Goal: Task Accomplishment & Management: Complete application form

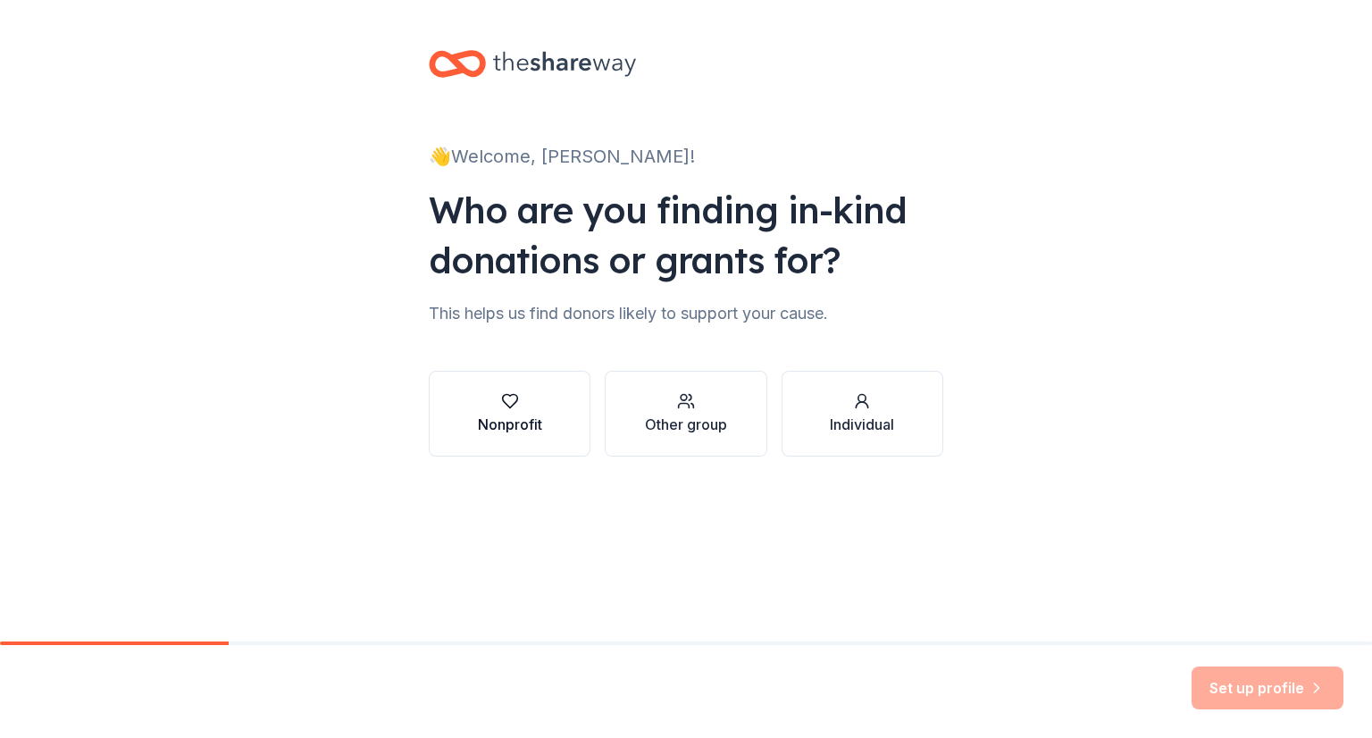
click at [524, 432] on div "Nonprofit" at bounding box center [510, 424] width 64 height 21
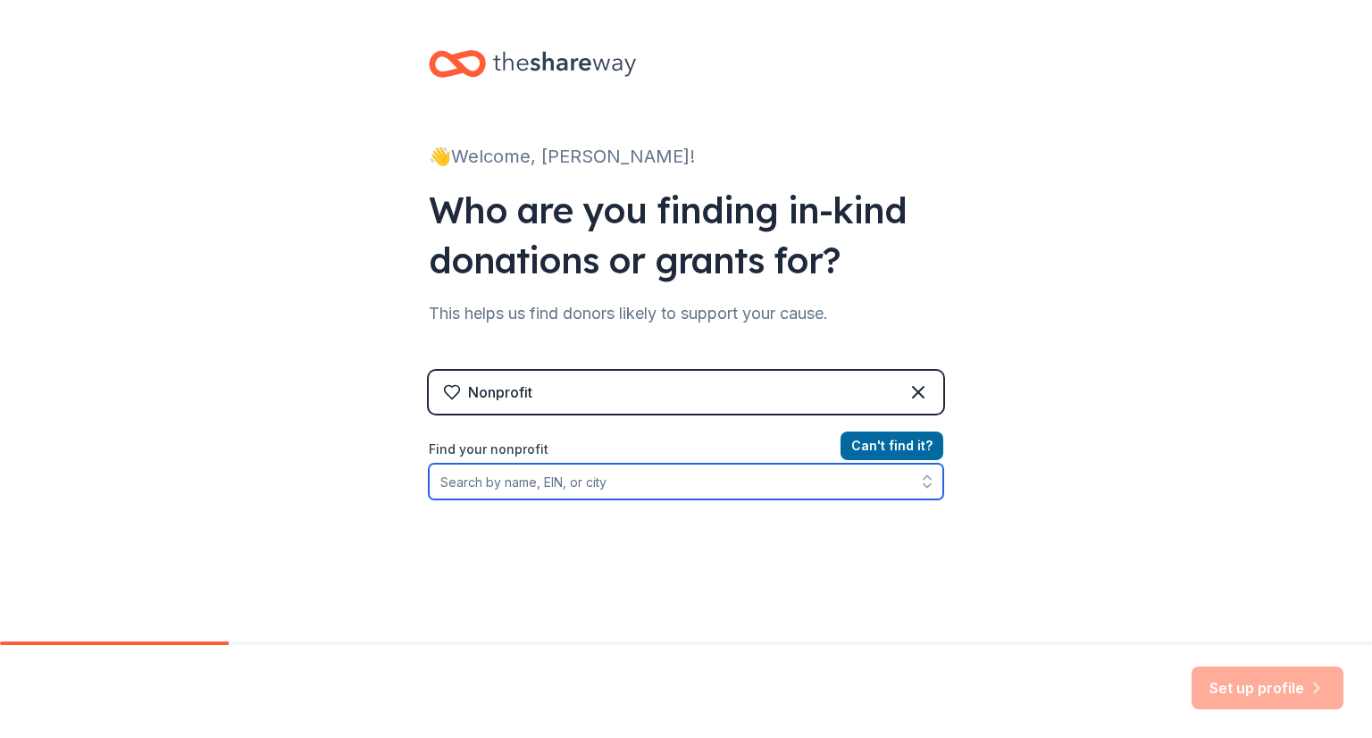
click at [548, 481] on input "Find your nonprofit" at bounding box center [686, 482] width 515 height 36
type input "[PERSON_NAME] Innovation"
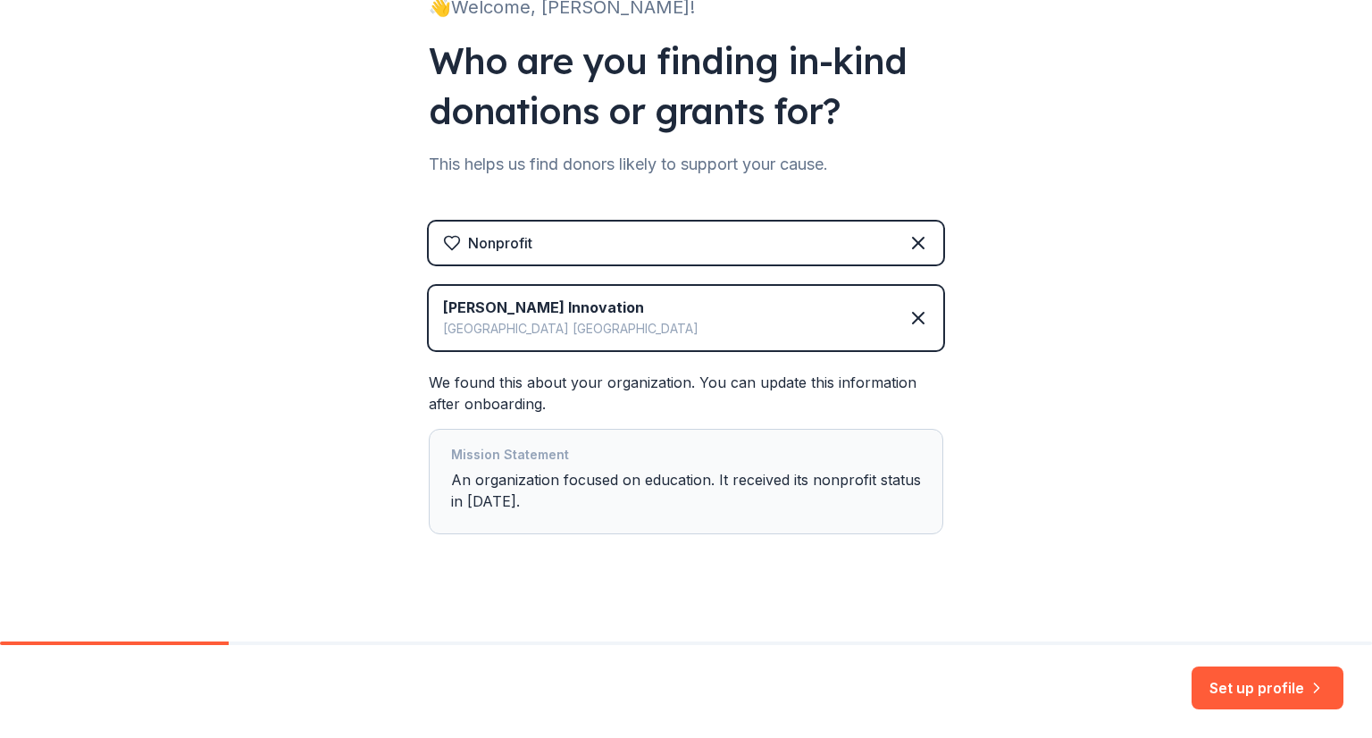
scroll to position [163, 0]
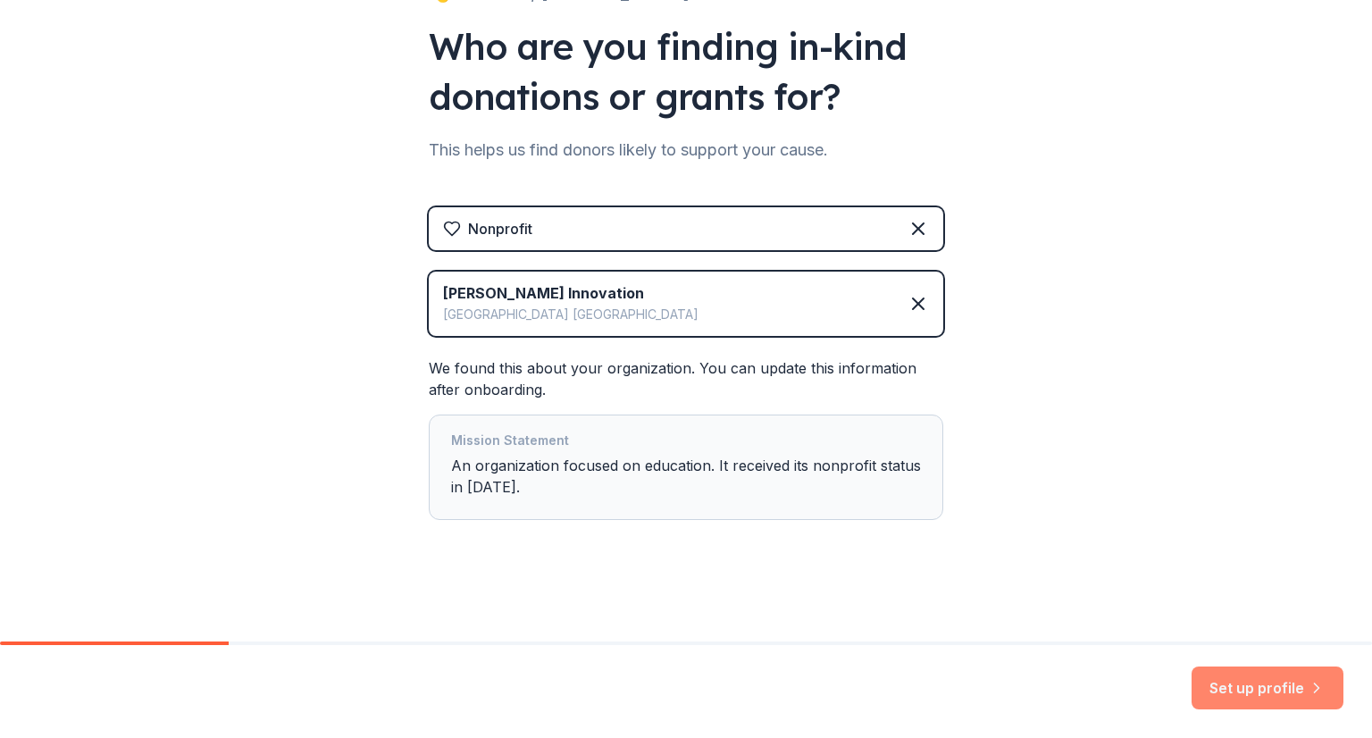
click at [1232, 673] on button "Set up profile" at bounding box center [1268, 687] width 152 height 43
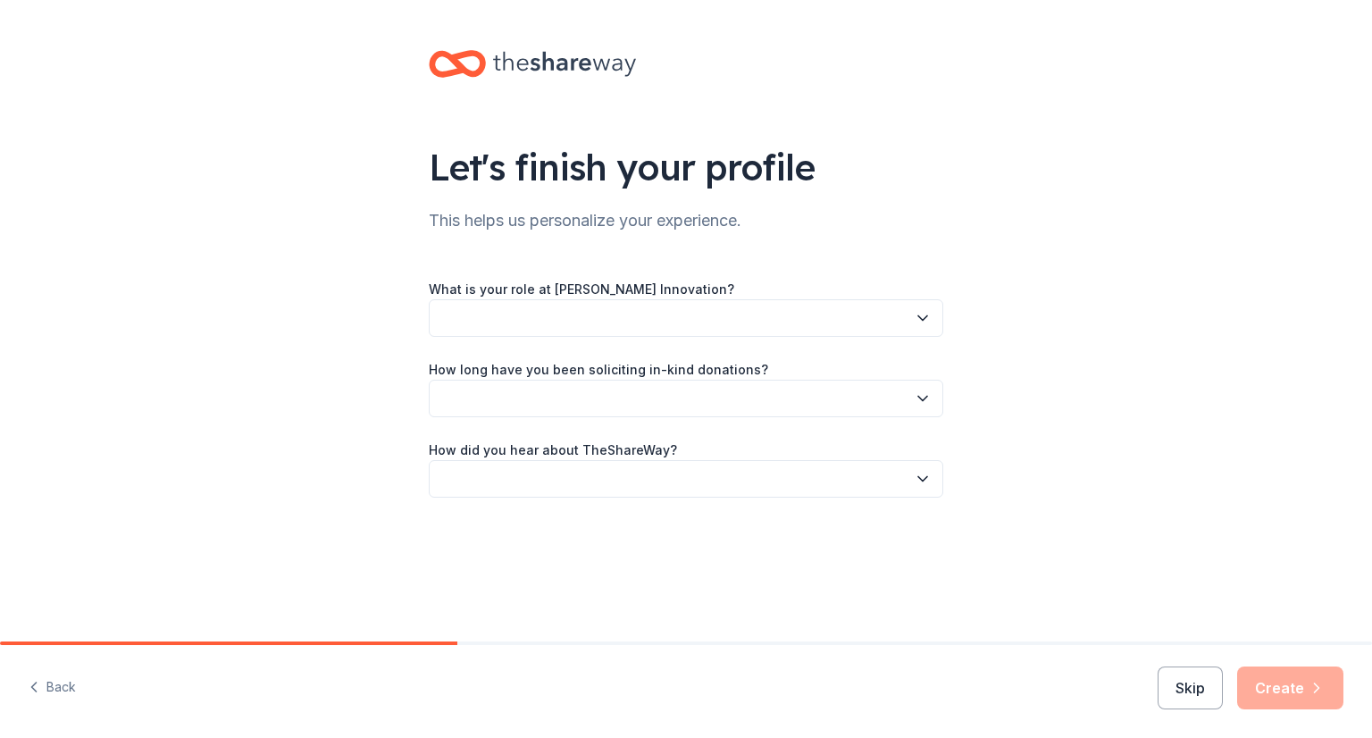
click at [758, 326] on button "button" at bounding box center [686, 318] width 515 height 38
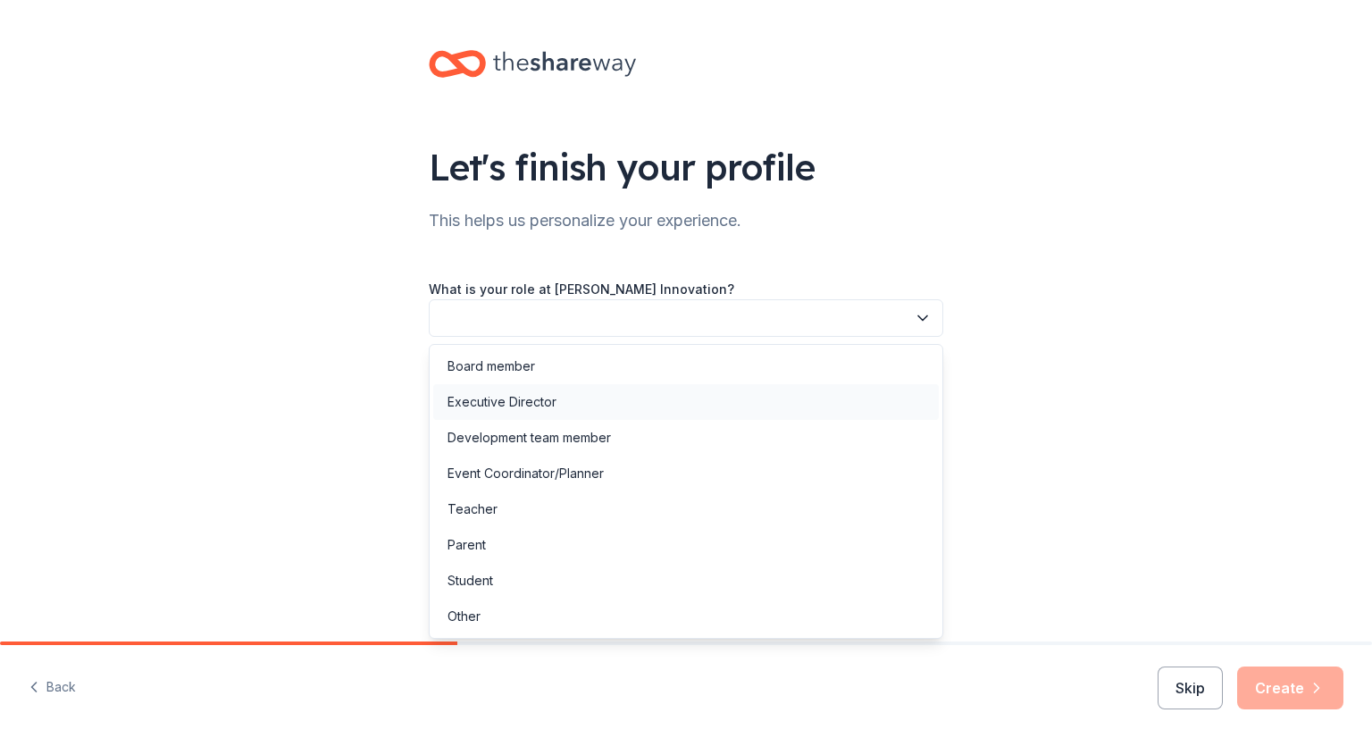
click at [675, 402] on div "Executive Director" at bounding box center [686, 402] width 506 height 36
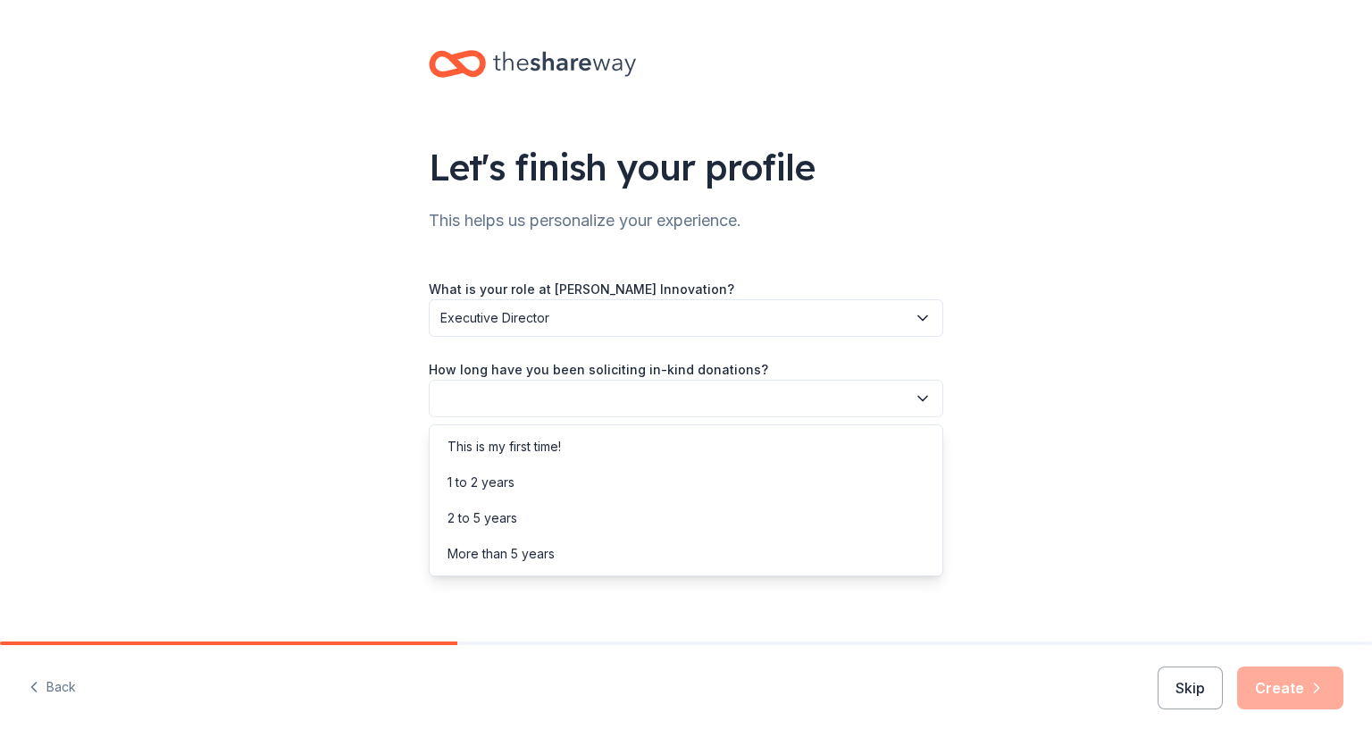
click at [679, 401] on button "button" at bounding box center [686, 399] width 515 height 38
click at [611, 485] on div "1 to 2 years" at bounding box center [686, 483] width 506 height 36
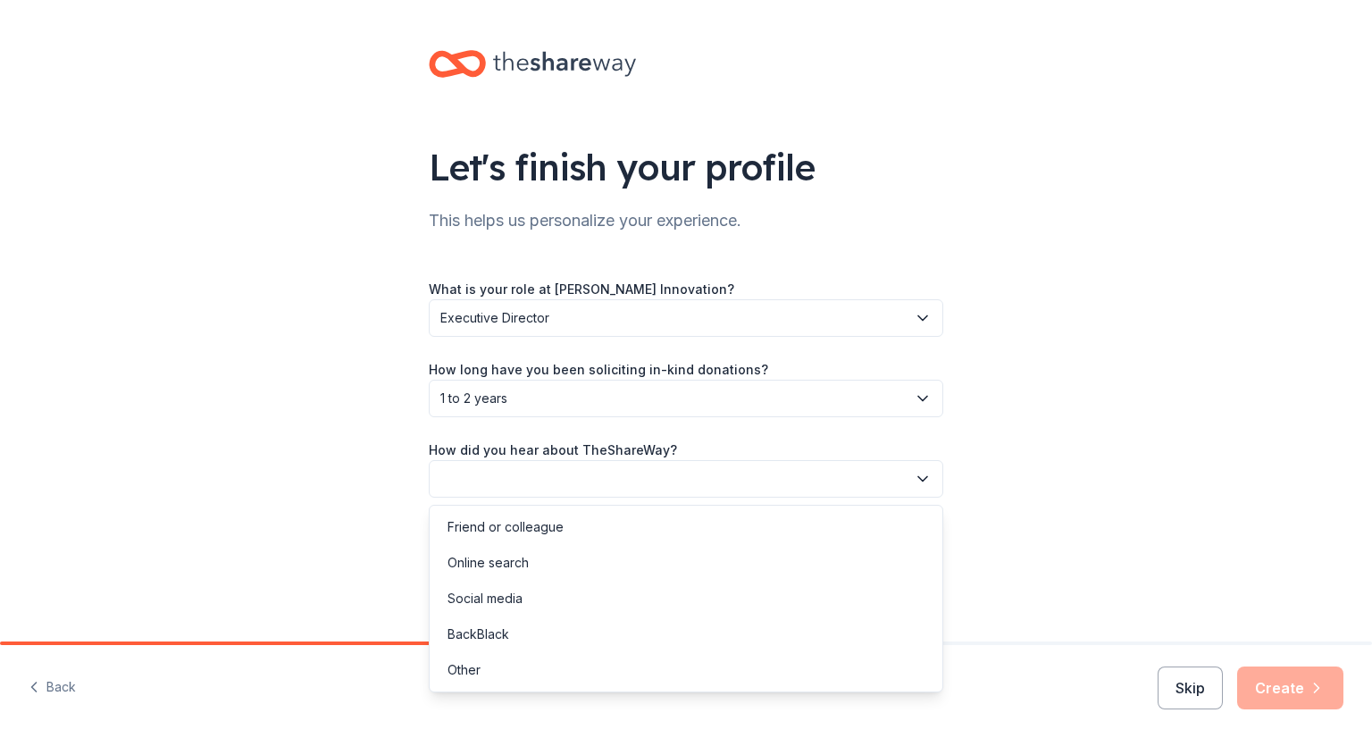
click at [619, 478] on button "button" at bounding box center [686, 479] width 515 height 38
click at [570, 555] on div "Online search" at bounding box center [686, 563] width 506 height 36
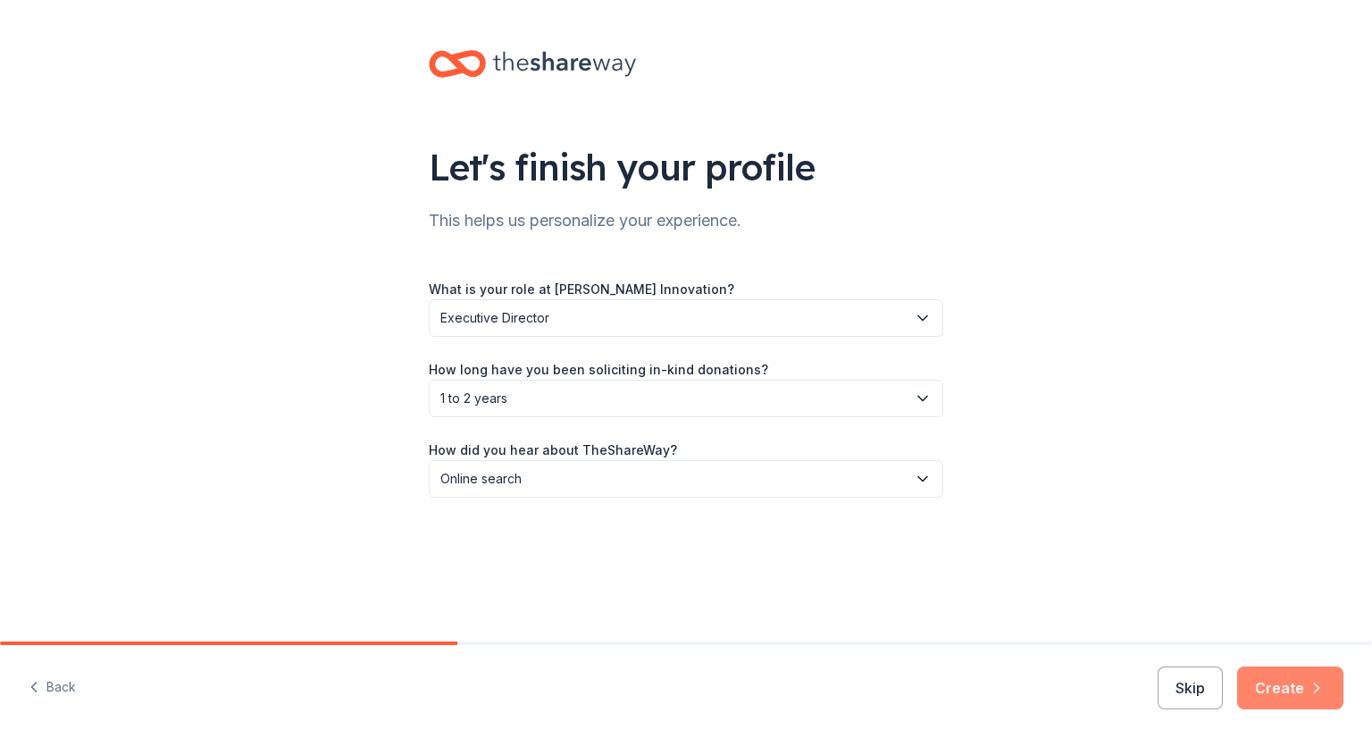
click at [1283, 684] on button "Create" at bounding box center [1290, 687] width 106 height 43
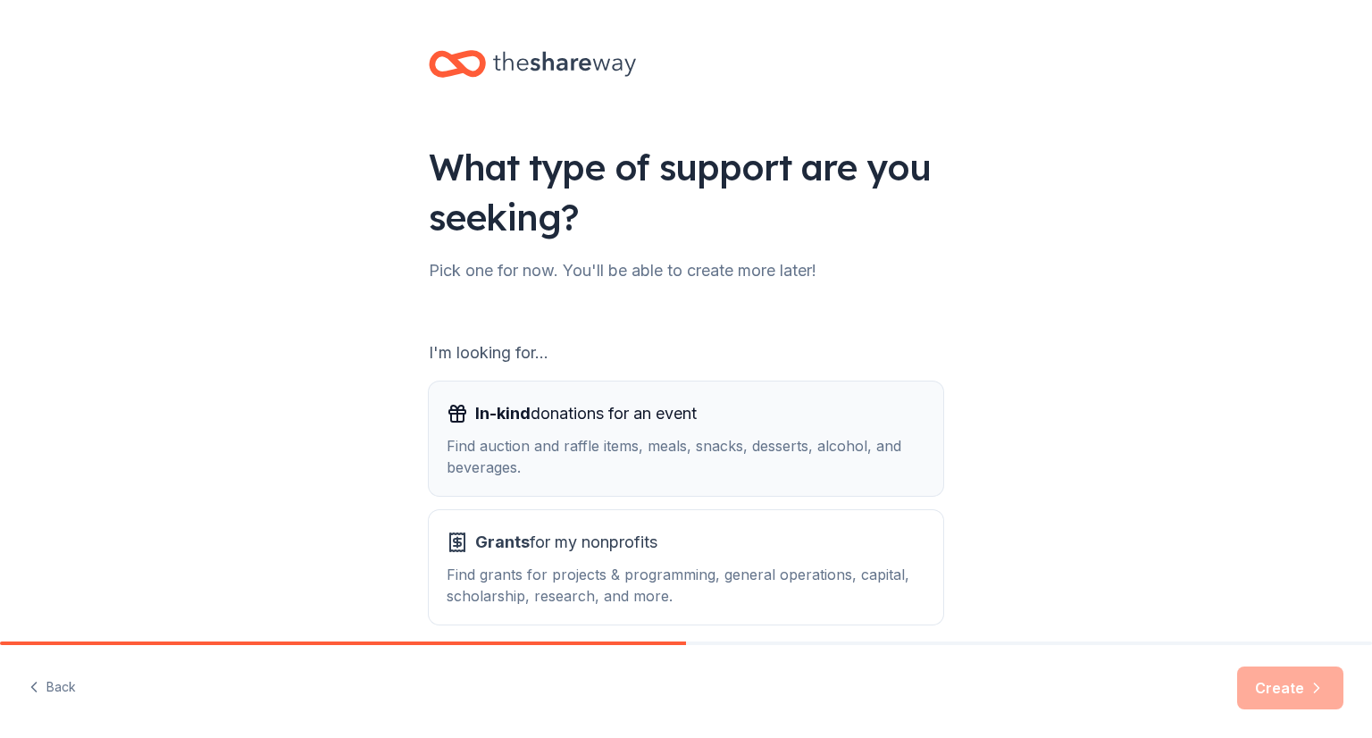
click at [756, 426] on div "In-kind donations for an event" at bounding box center [686, 413] width 479 height 29
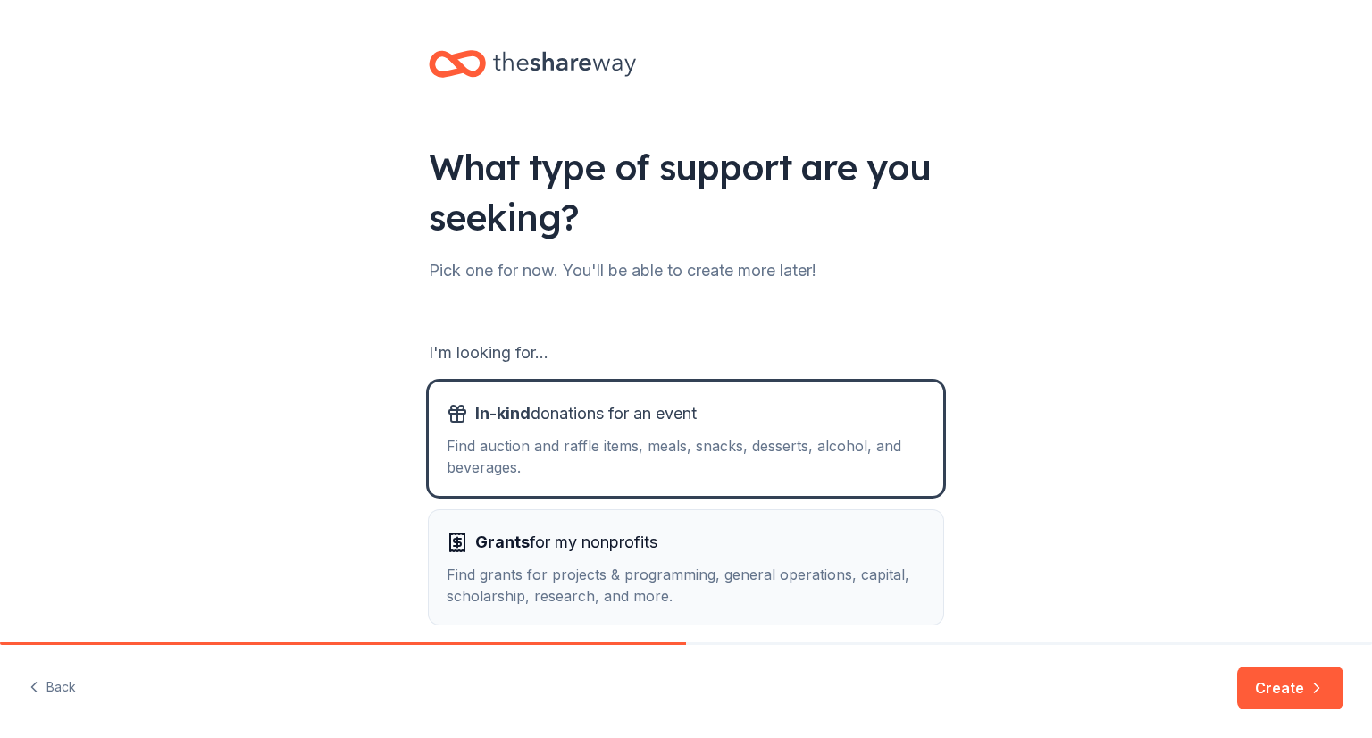
click at [800, 537] on div "Grants for my nonprofits" at bounding box center [686, 542] width 479 height 29
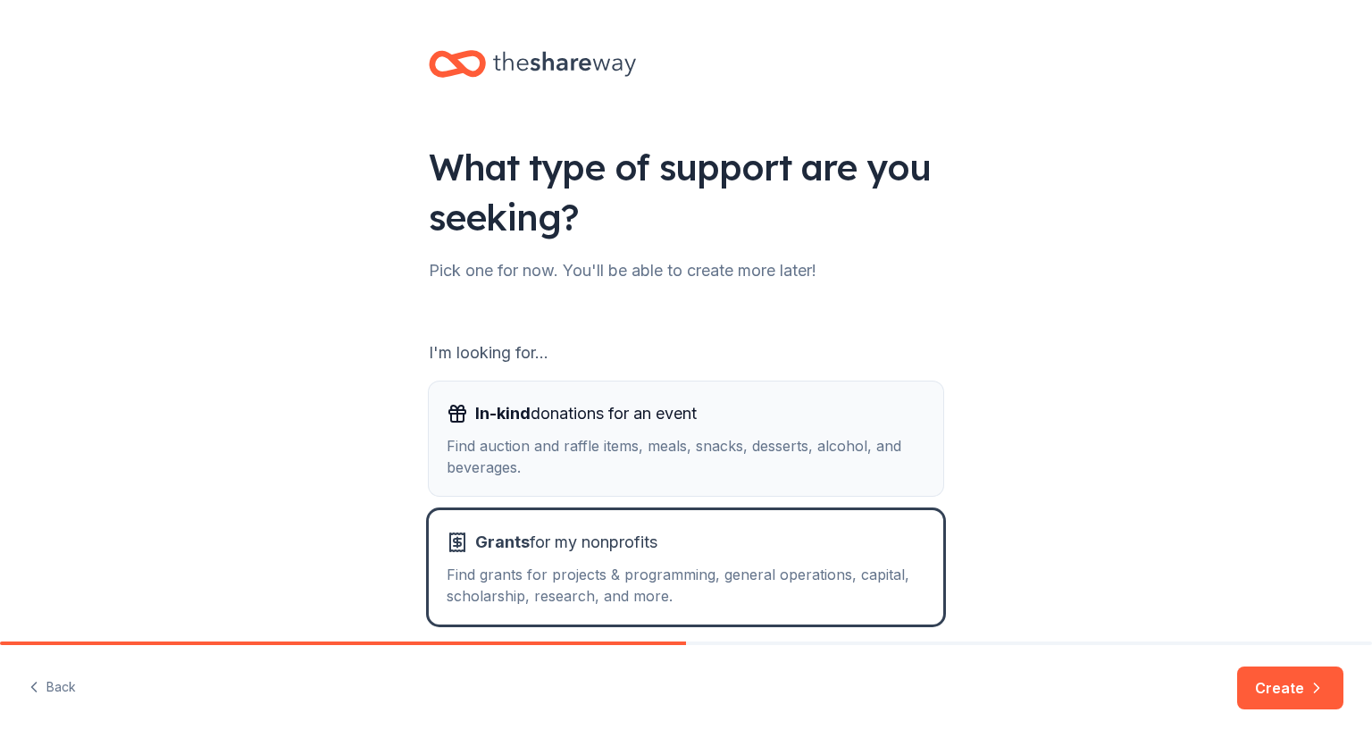
click at [884, 429] on div "In-kind donations for an event Find auction and raffle items, meals, snacks, de…" at bounding box center [686, 438] width 479 height 79
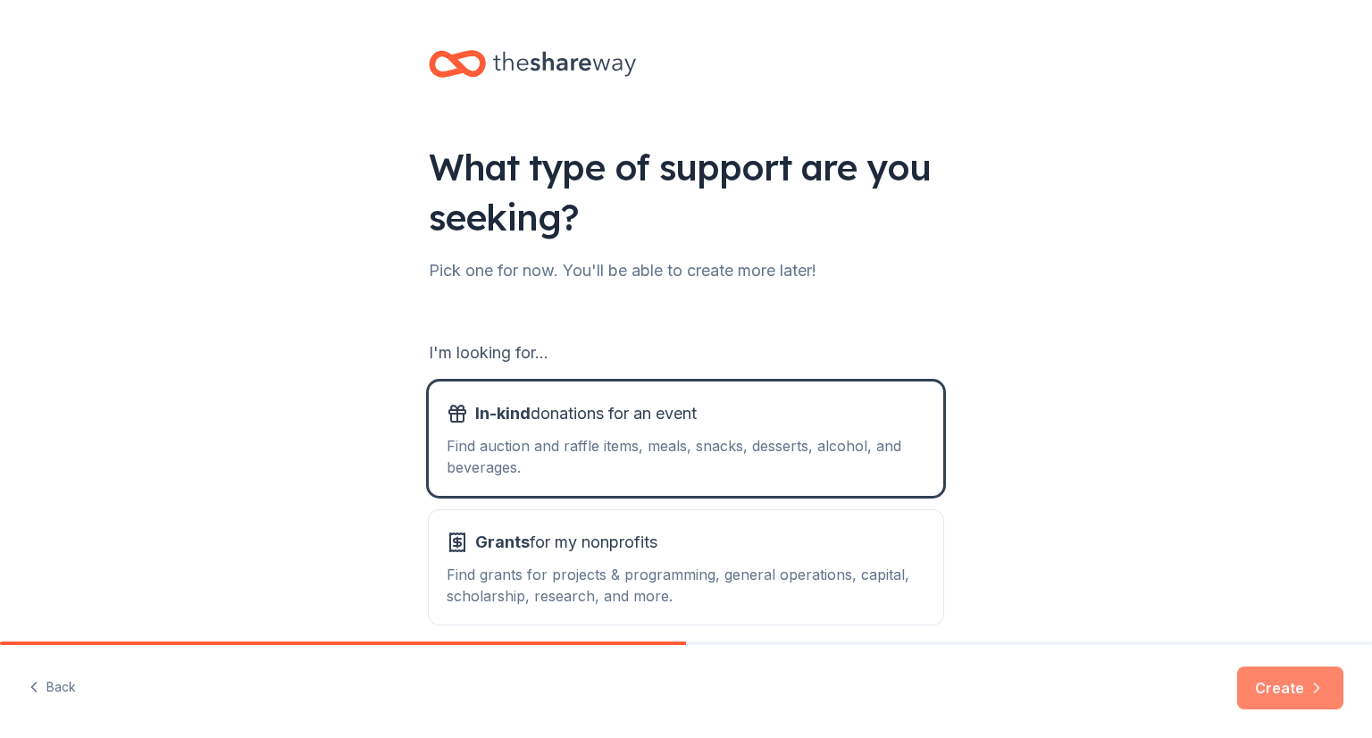
click at [1294, 673] on button "Create" at bounding box center [1290, 687] width 106 height 43
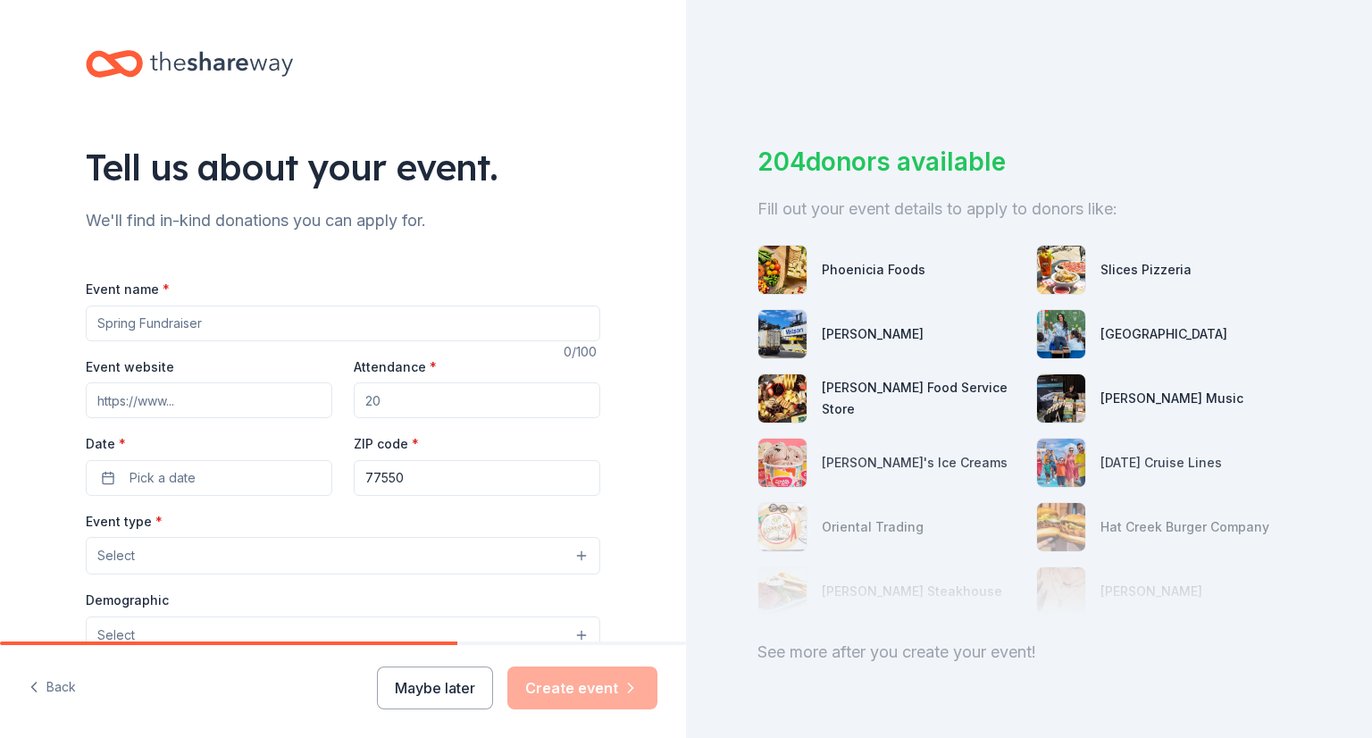
click at [328, 316] on input "Event name *" at bounding box center [343, 324] width 515 height 36
type input "Taco Takeover"
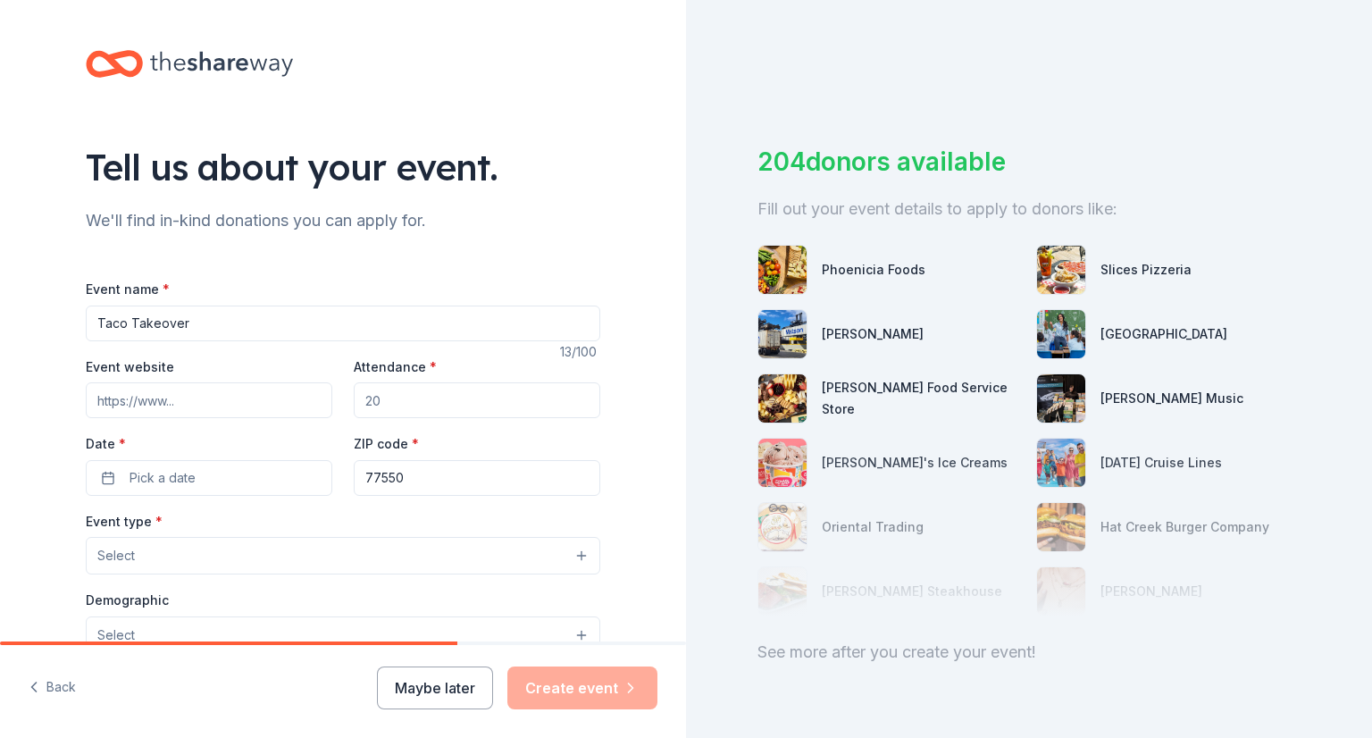
click at [232, 406] on input "Event website" at bounding box center [209, 400] width 247 height 36
click at [310, 399] on input "[URL][DOMAIN_NAME]" at bounding box center [209, 400] width 247 height 36
type input "[URL][DOMAIN_NAME]"
click at [477, 405] on input "Attendance *" at bounding box center [477, 400] width 247 height 36
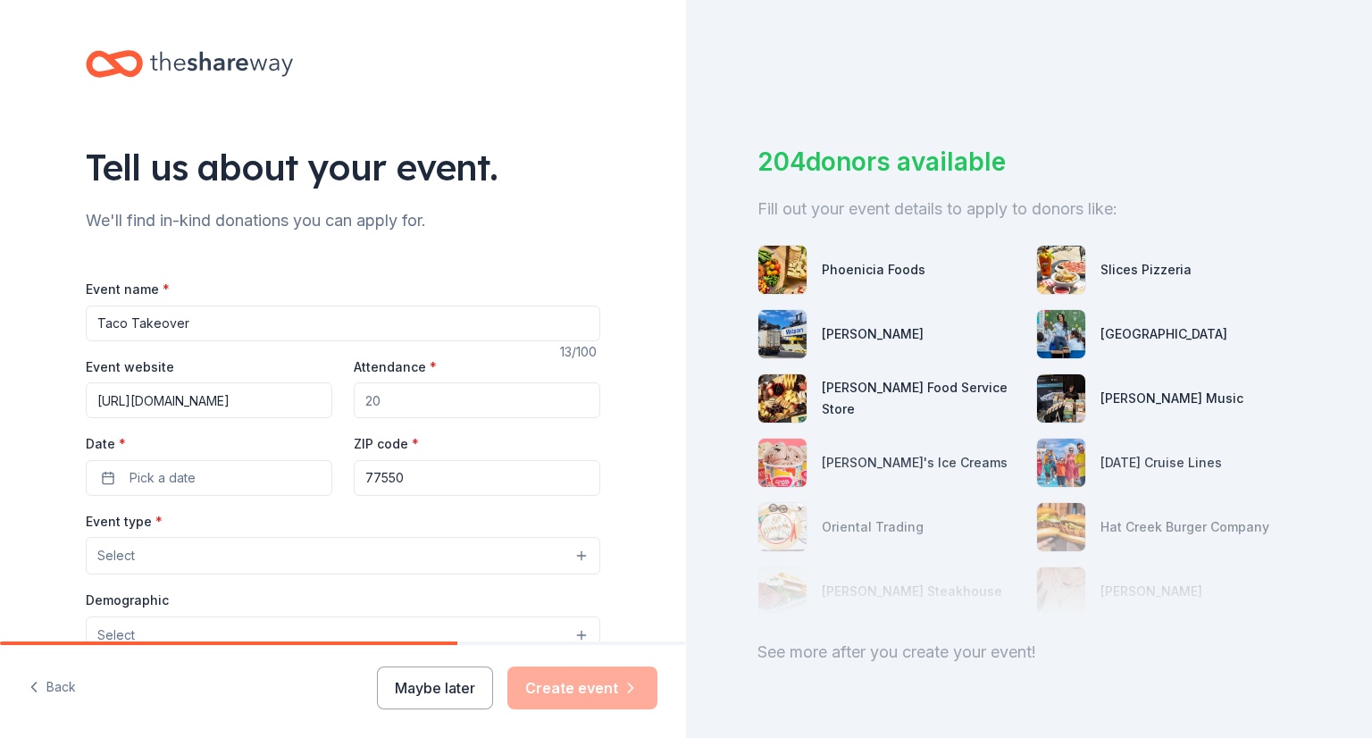
click at [477, 405] on input "Attendance *" at bounding box center [477, 400] width 247 height 36
click at [227, 475] on button "Pick a date" at bounding box center [209, 478] width 247 height 36
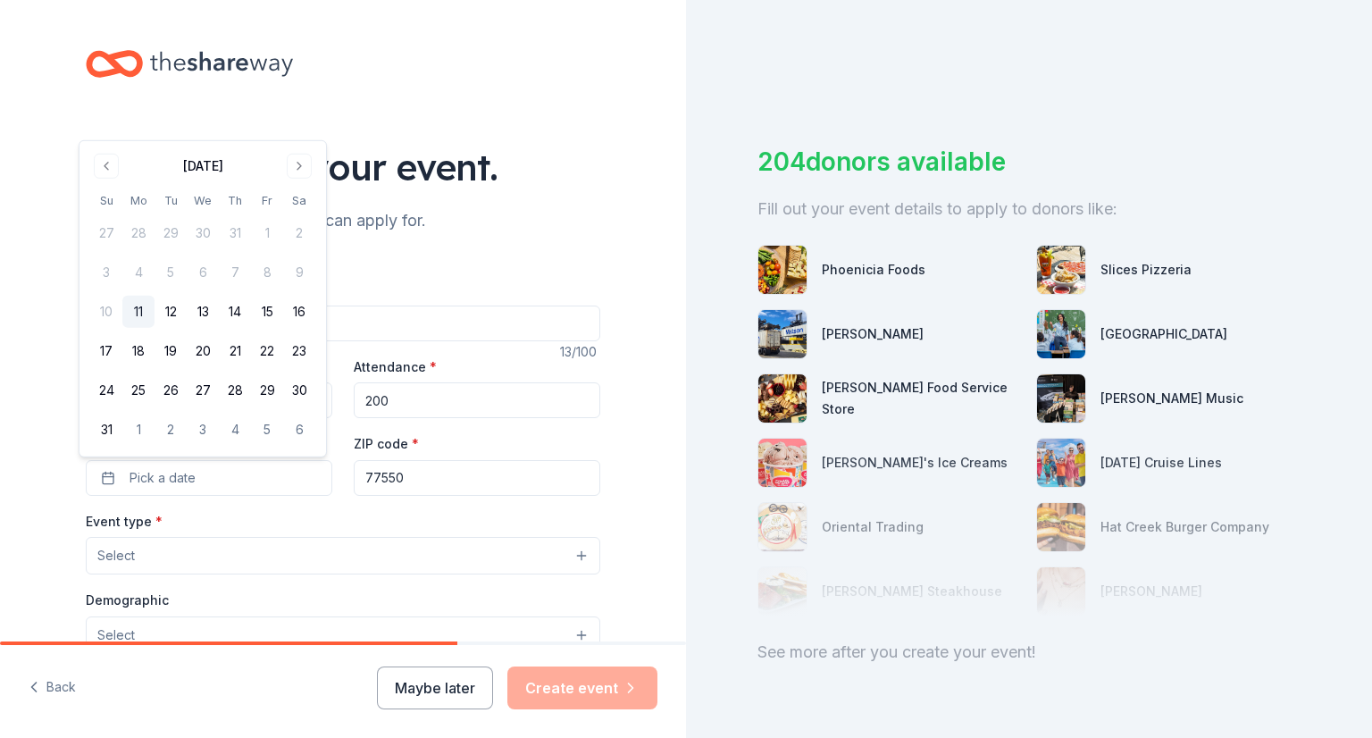
click at [454, 395] on input "200" at bounding box center [477, 400] width 247 height 36
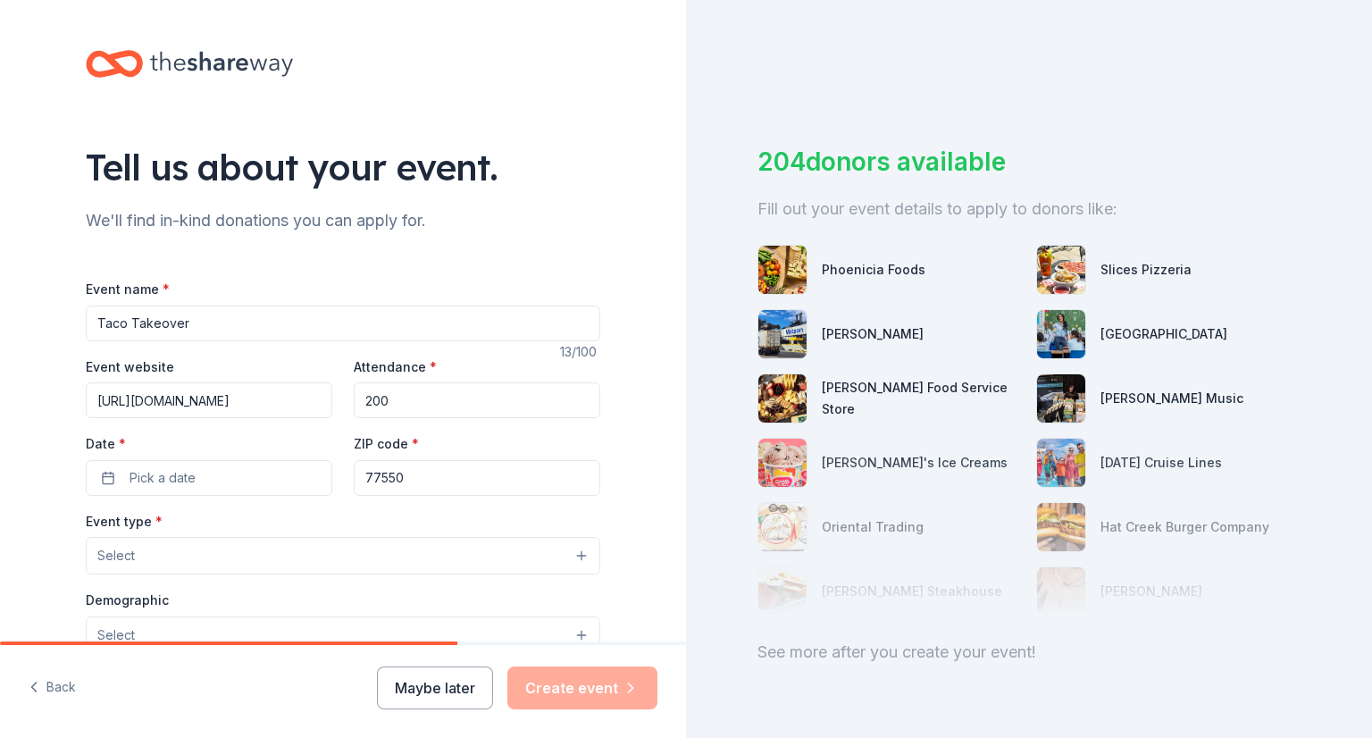
click at [454, 395] on input "200" at bounding box center [477, 400] width 247 height 36
type input "400"
click at [222, 473] on button "Pick a date" at bounding box center [209, 478] width 247 height 36
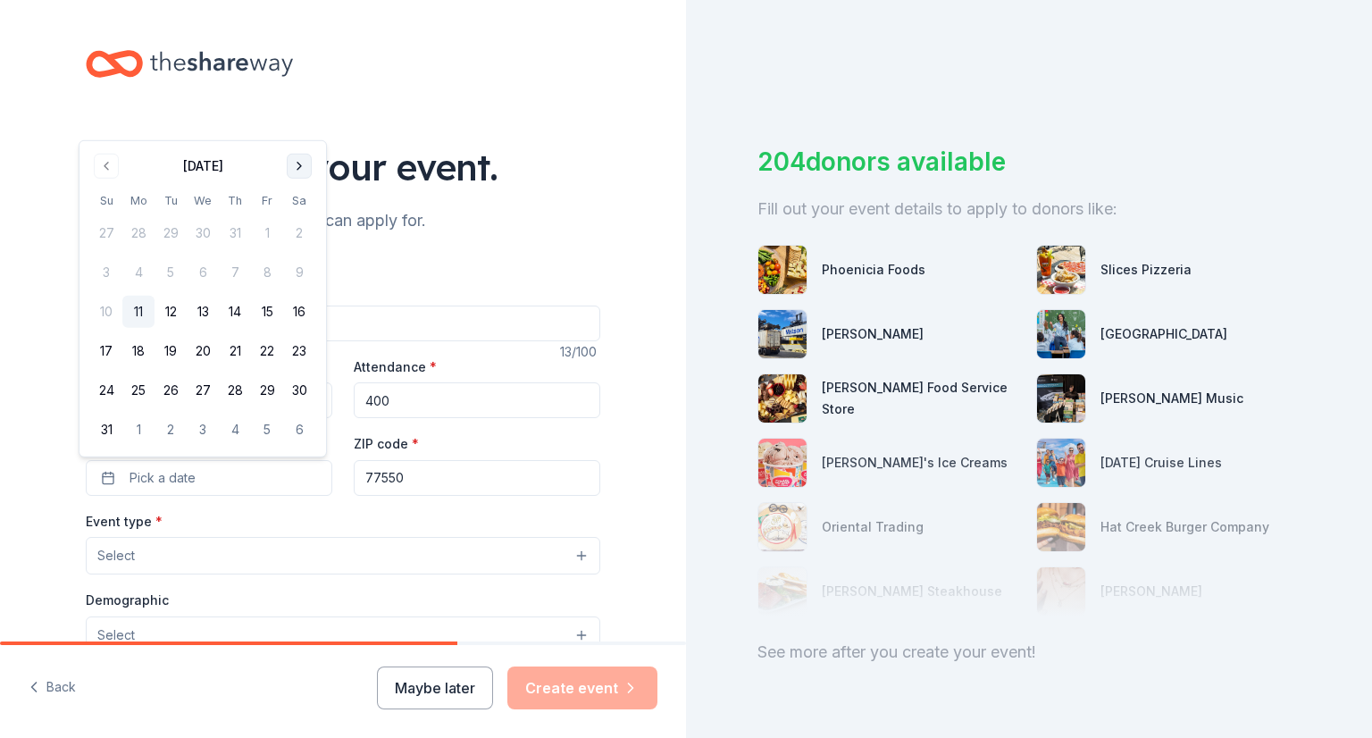
click at [301, 156] on button "Go to next month" at bounding box center [299, 166] width 25 height 25
click at [301, 156] on div "Tell us about your event." at bounding box center [343, 167] width 515 height 50
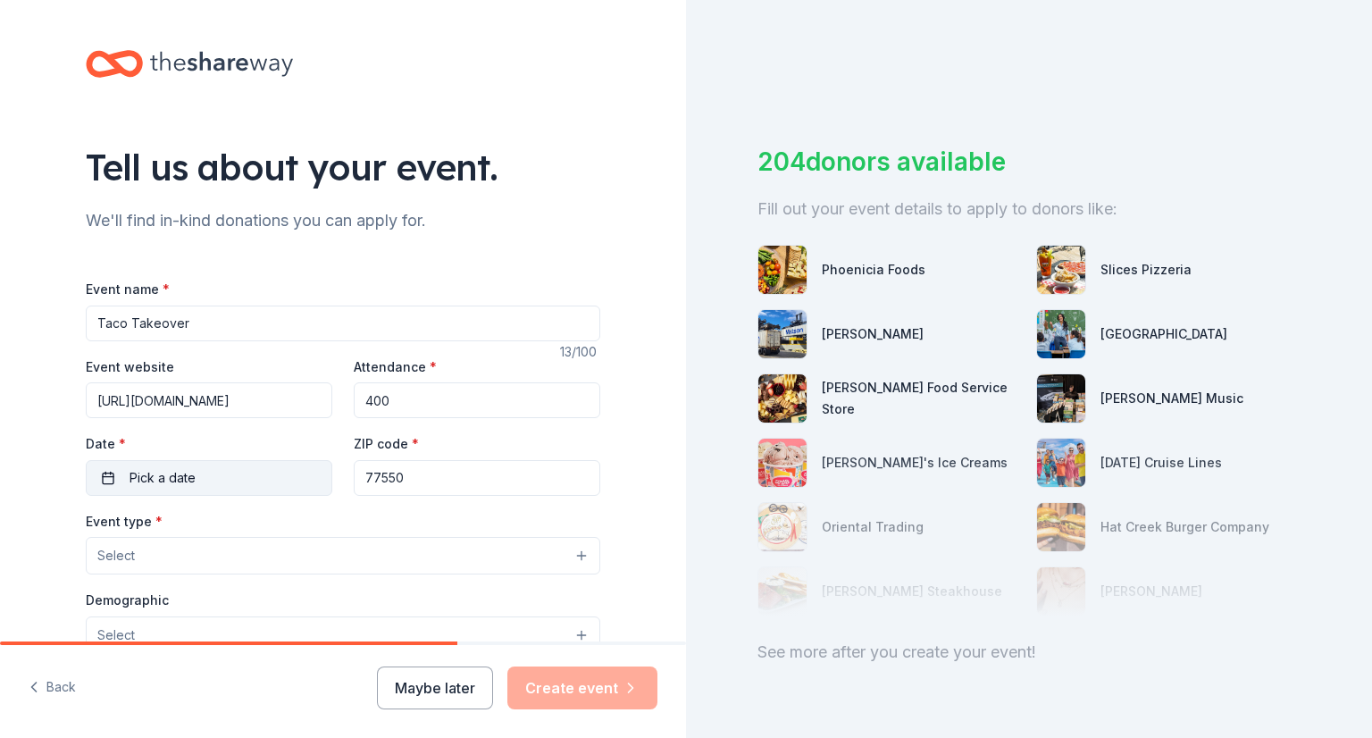
click at [212, 470] on button "Pick a date" at bounding box center [209, 478] width 247 height 36
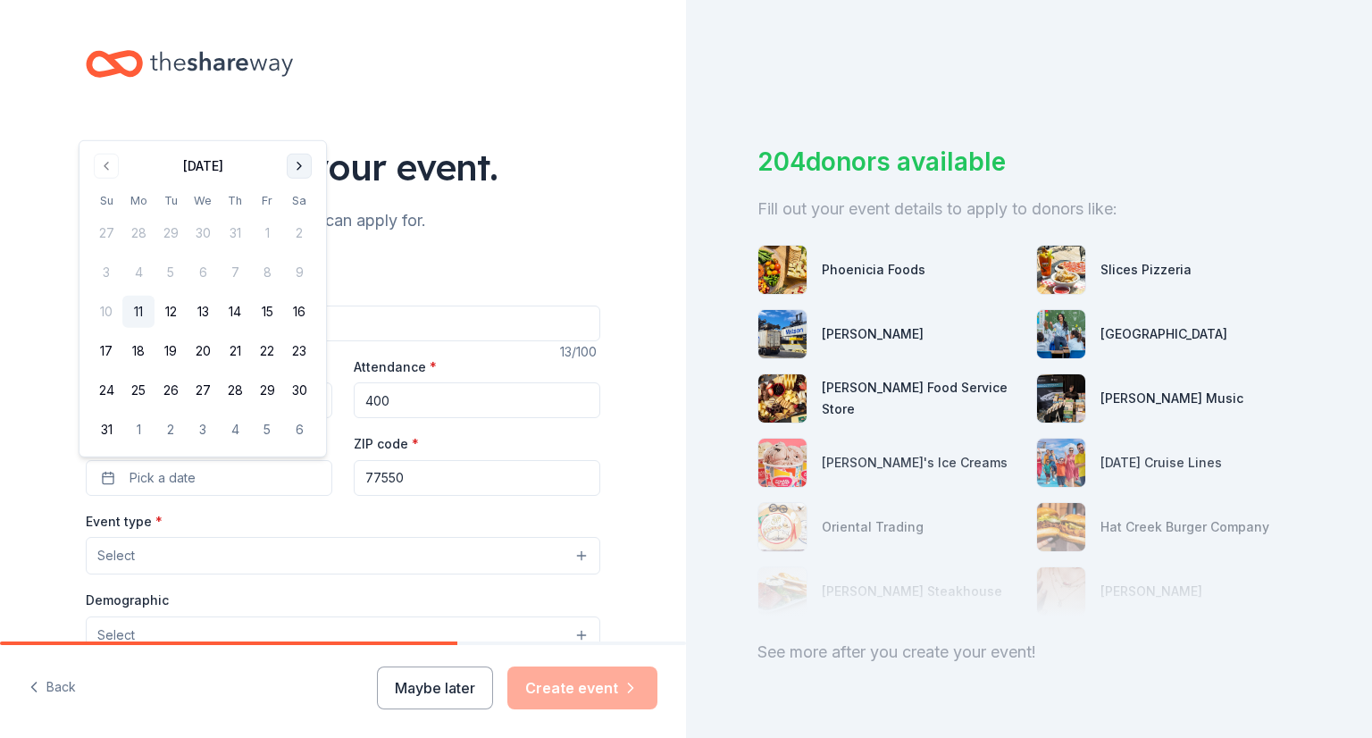
click at [297, 162] on button "Go to next month" at bounding box center [299, 166] width 25 height 25
click at [297, 204] on button "Go to next month" at bounding box center [299, 205] width 25 height 25
click at [302, 268] on button "4" at bounding box center [299, 272] width 32 height 32
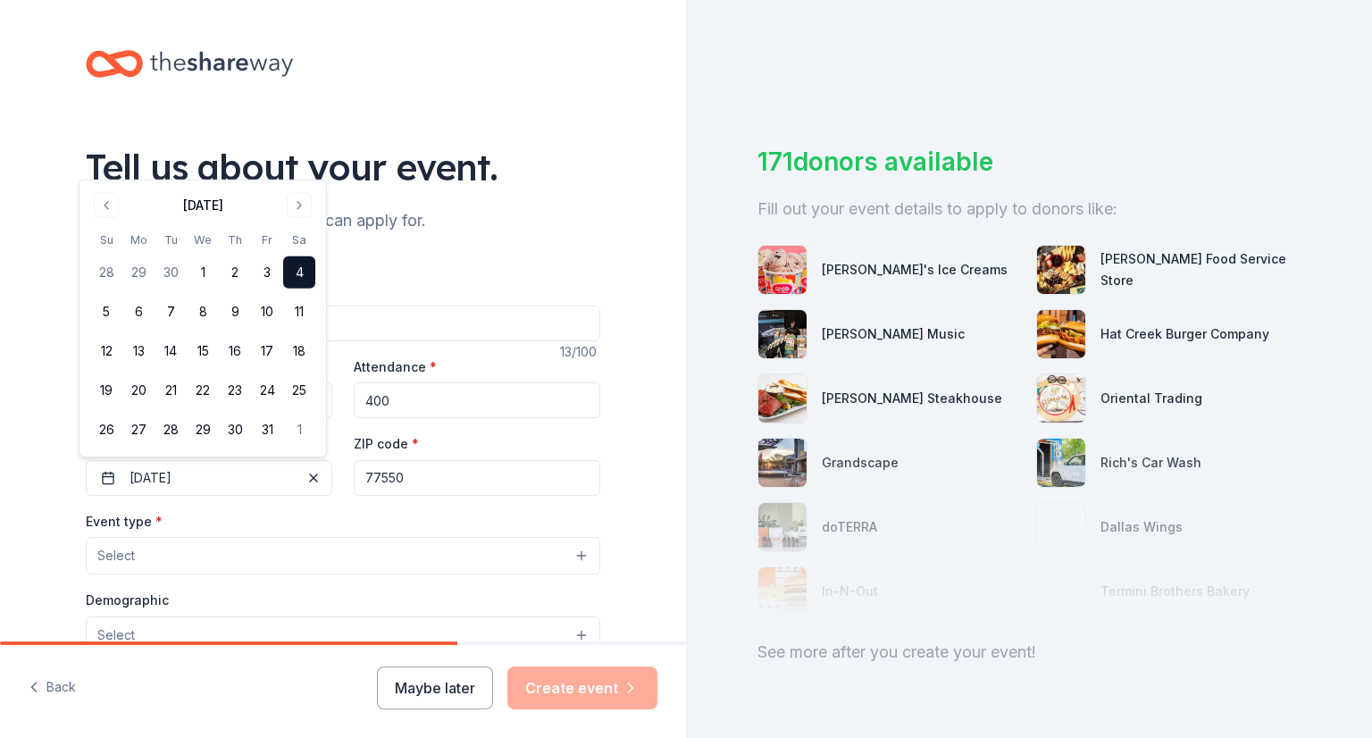
click at [451, 253] on div "Event name * Taco Takeover 13 /100 Event website [URL][DOMAIN_NAME] Attendance …" at bounding box center [343, 676] width 515 height 854
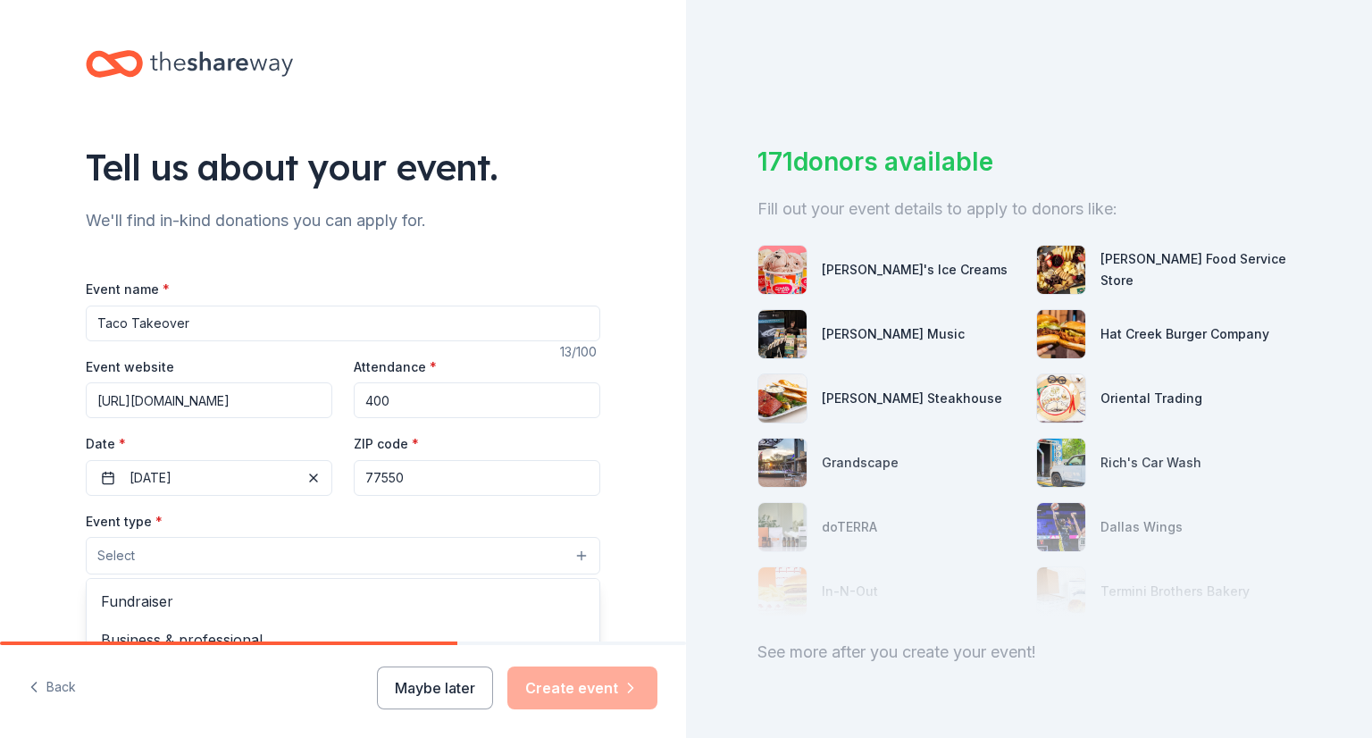
click at [244, 544] on button "Select" at bounding box center [343, 556] width 515 height 38
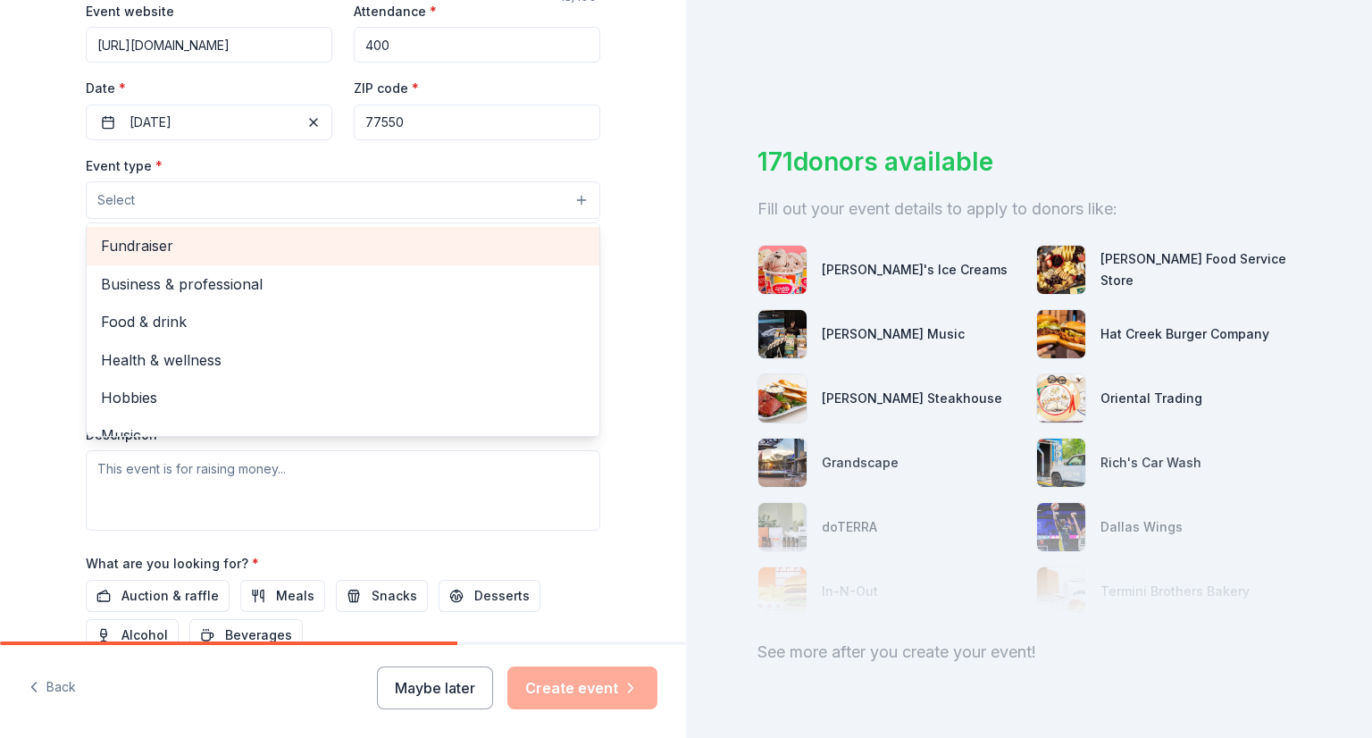
click at [320, 245] on span "Fundraiser" at bounding box center [343, 245] width 484 height 23
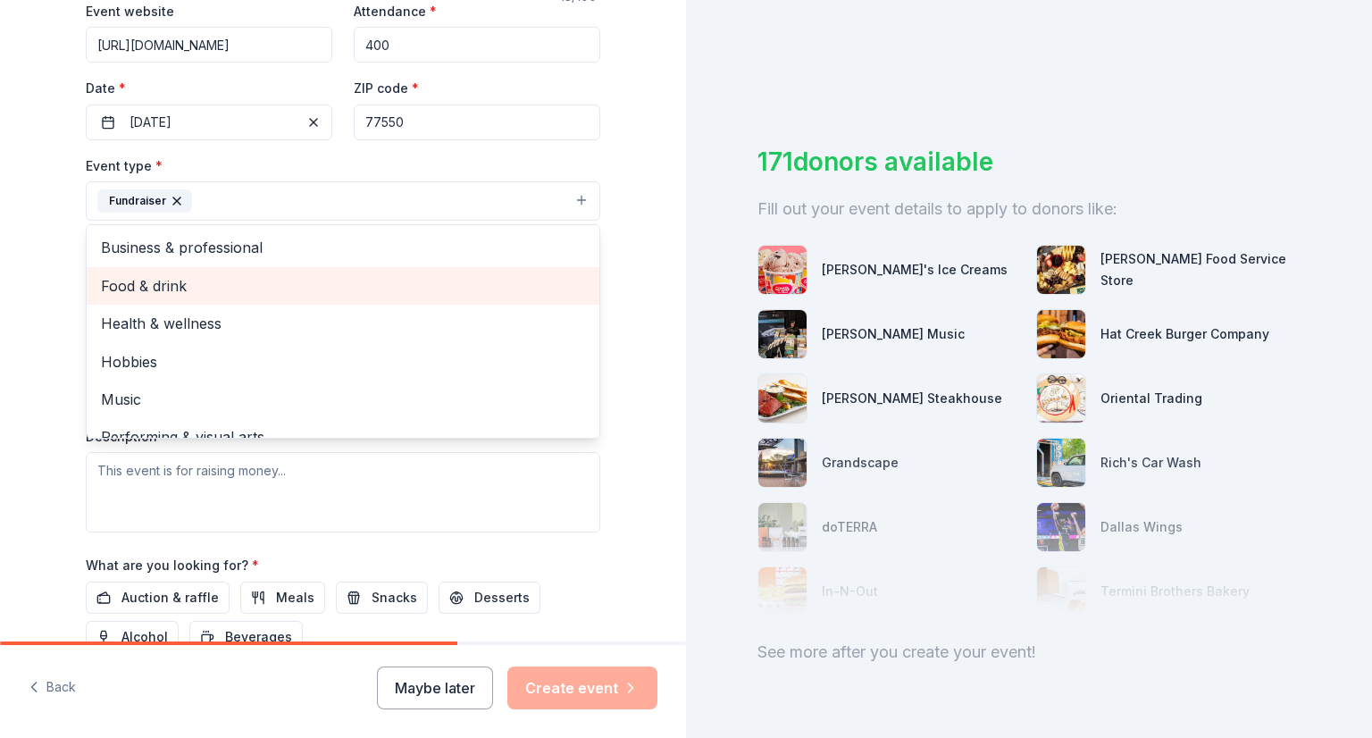
click at [329, 282] on span "Food & drink" at bounding box center [343, 285] width 484 height 23
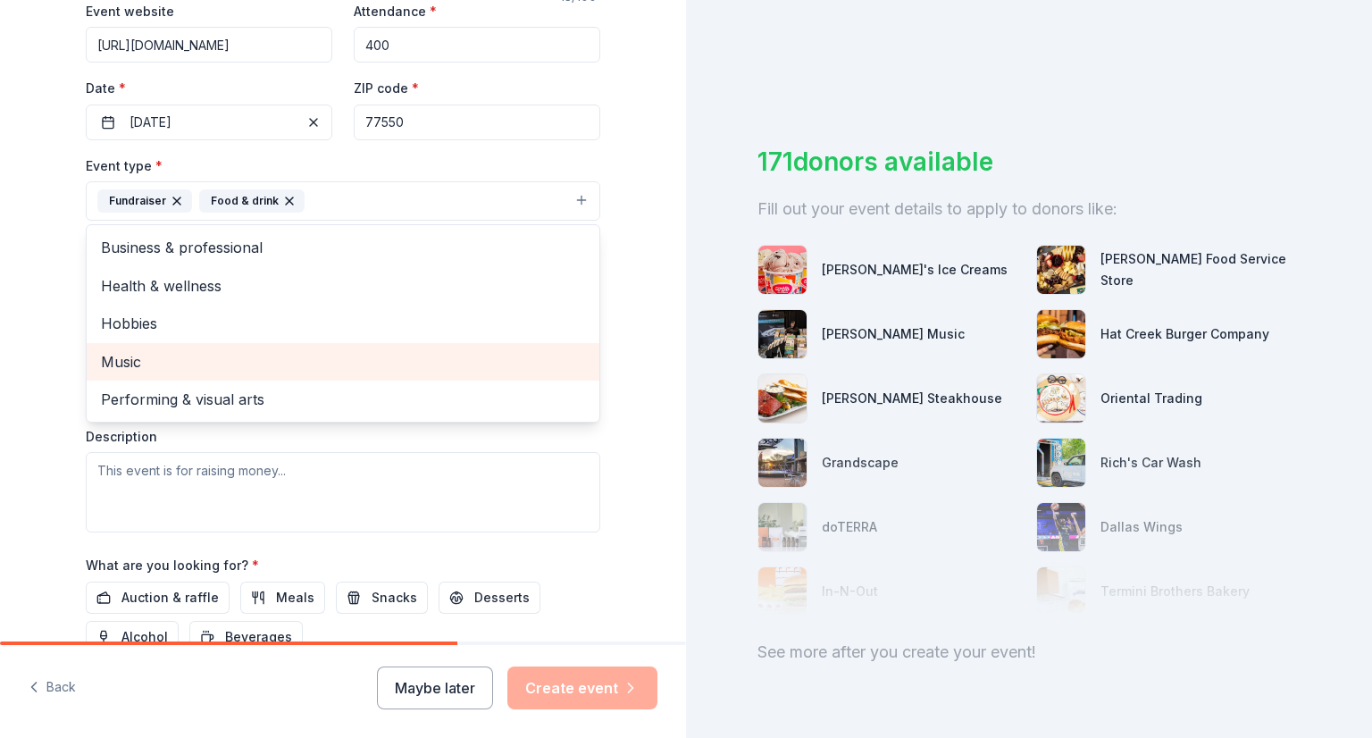
click at [294, 369] on span "Music" at bounding box center [343, 361] width 484 height 23
click at [294, 369] on span "Performing & visual arts" at bounding box center [343, 361] width 484 height 23
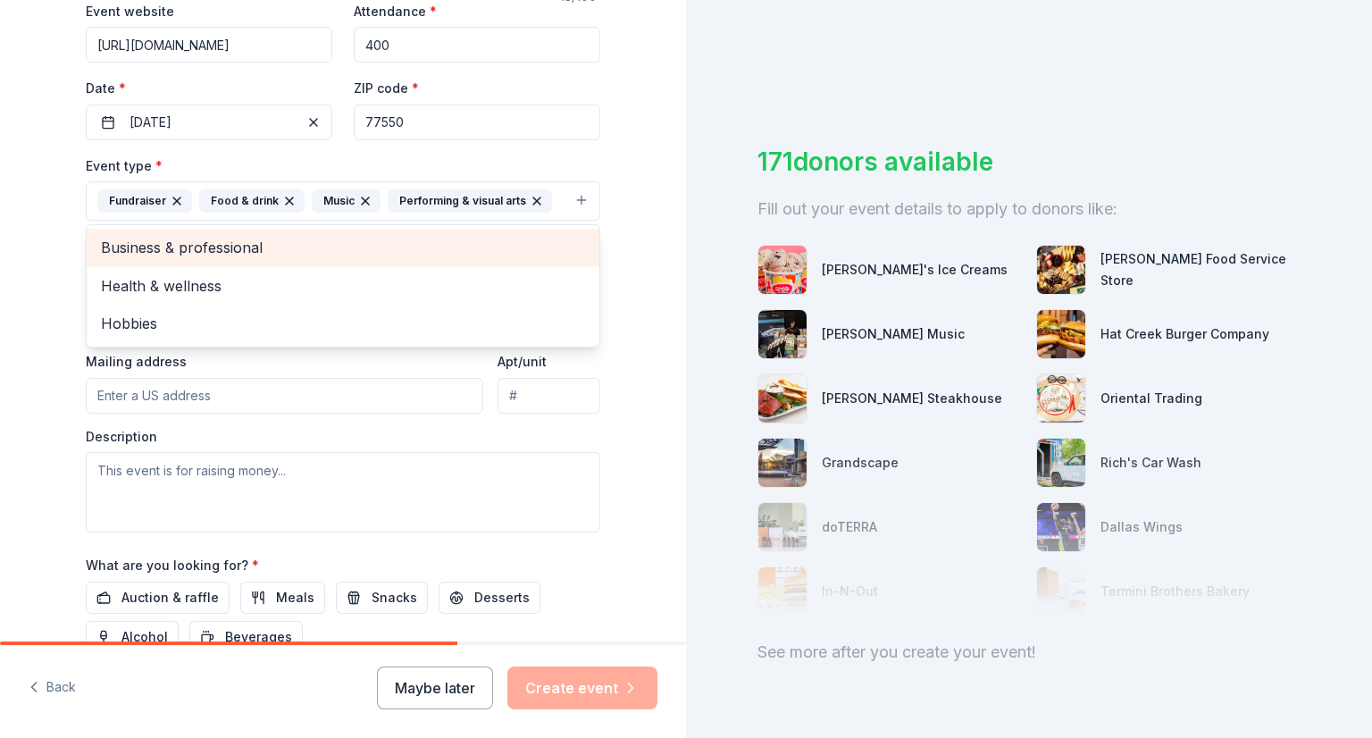
click at [232, 251] on span "Business & professional" at bounding box center [343, 247] width 484 height 23
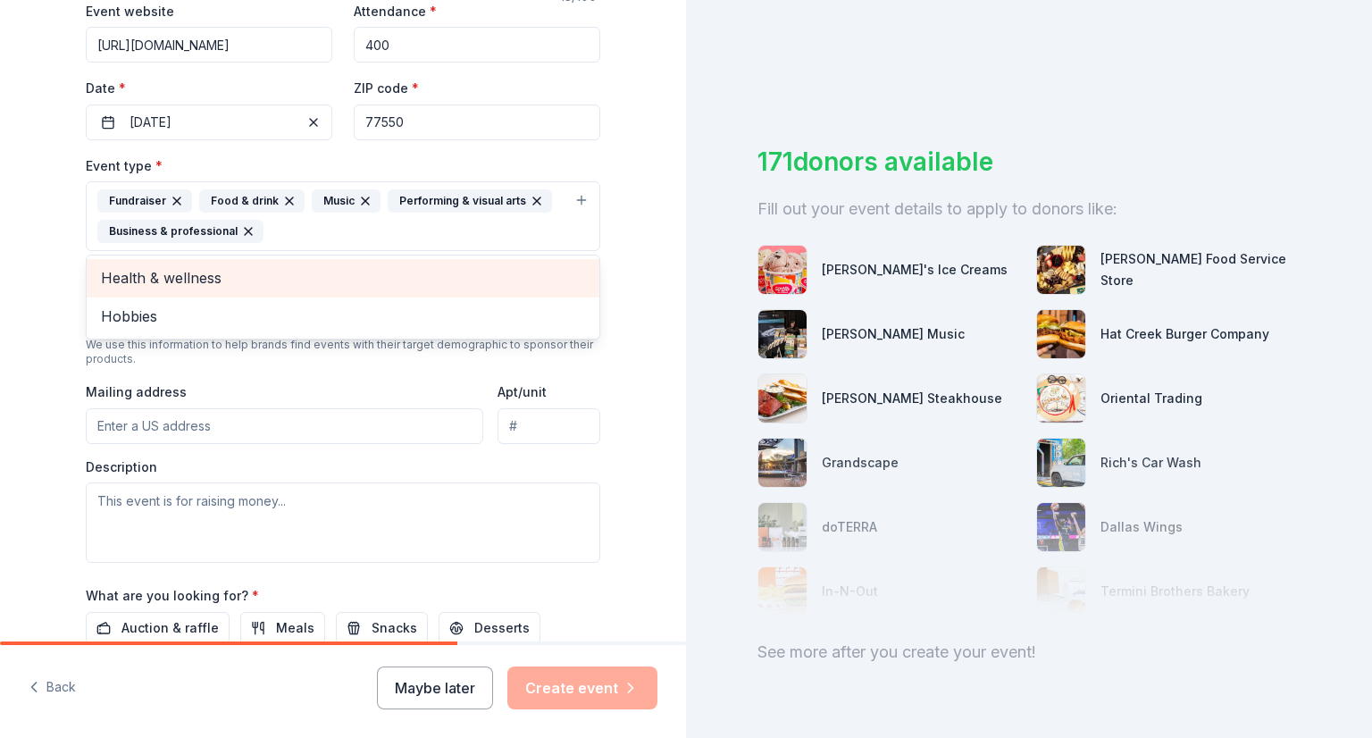
click at [57, 250] on div "Tell us about your event. We'll find in-kind donations you can apply for. Event…" at bounding box center [343, 254] width 572 height 1221
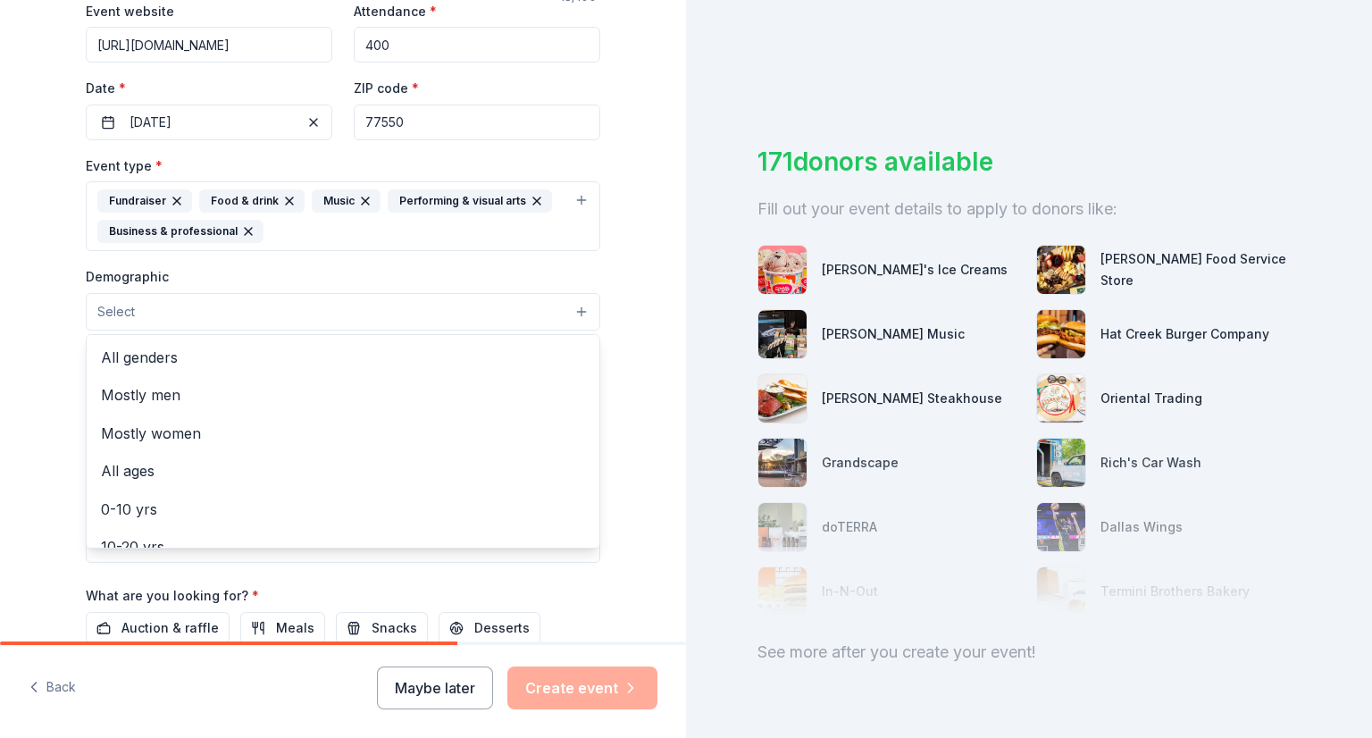
click at [138, 314] on button "Select" at bounding box center [343, 312] width 515 height 38
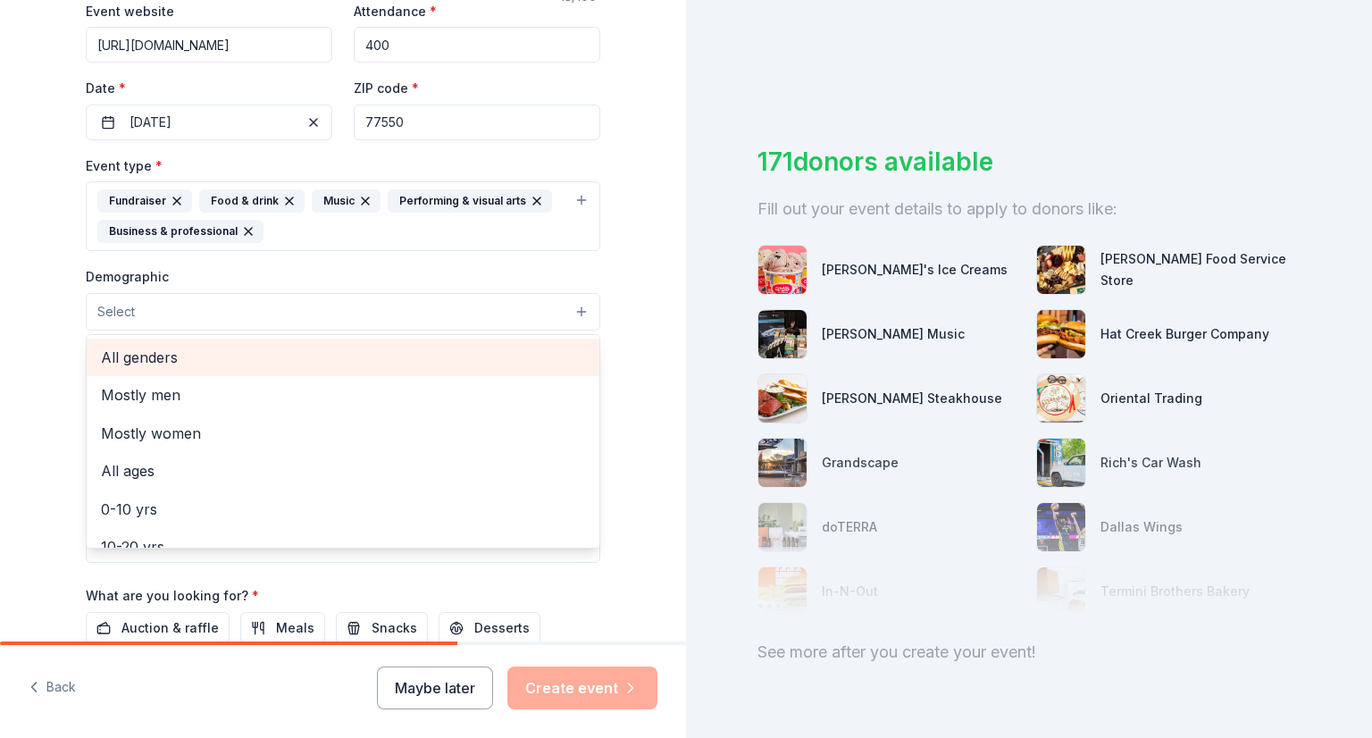
click at [140, 356] on span "All genders" at bounding box center [343, 357] width 484 height 23
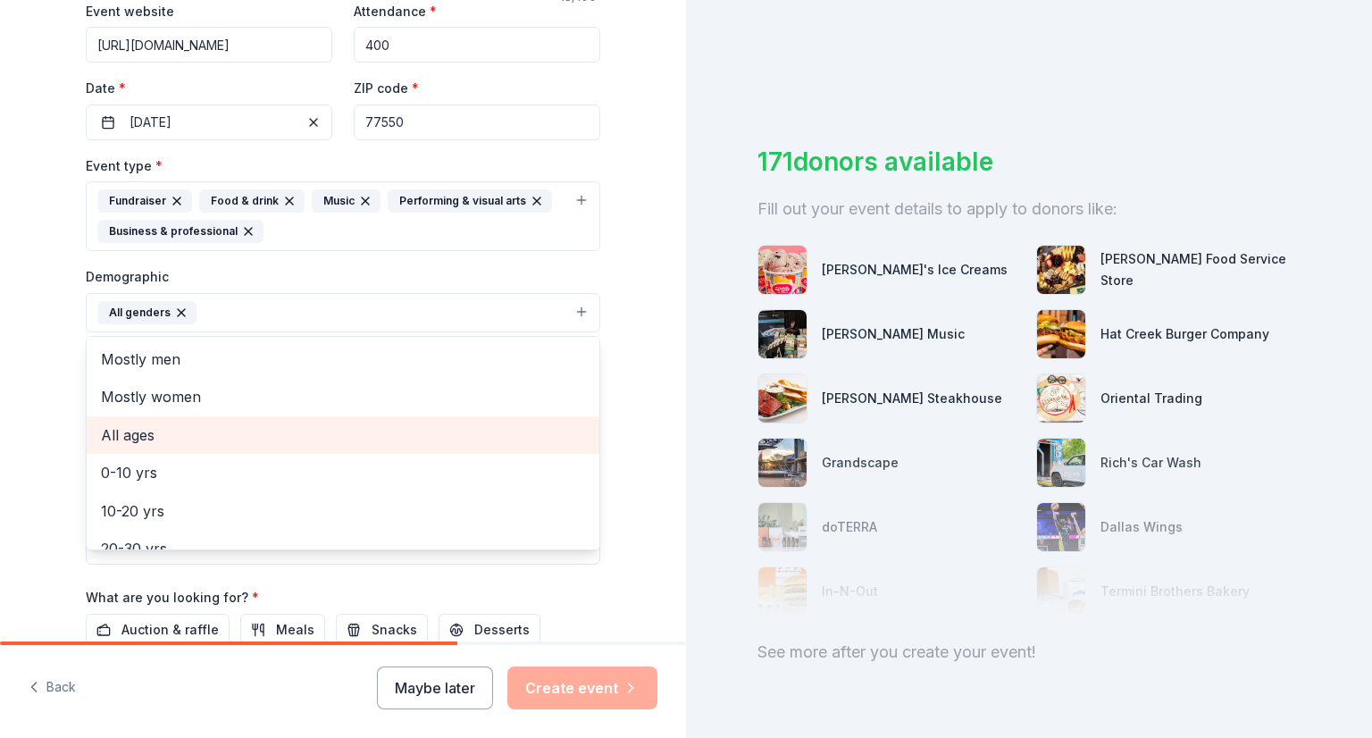
click at [167, 443] on span "All ages" at bounding box center [343, 434] width 484 height 23
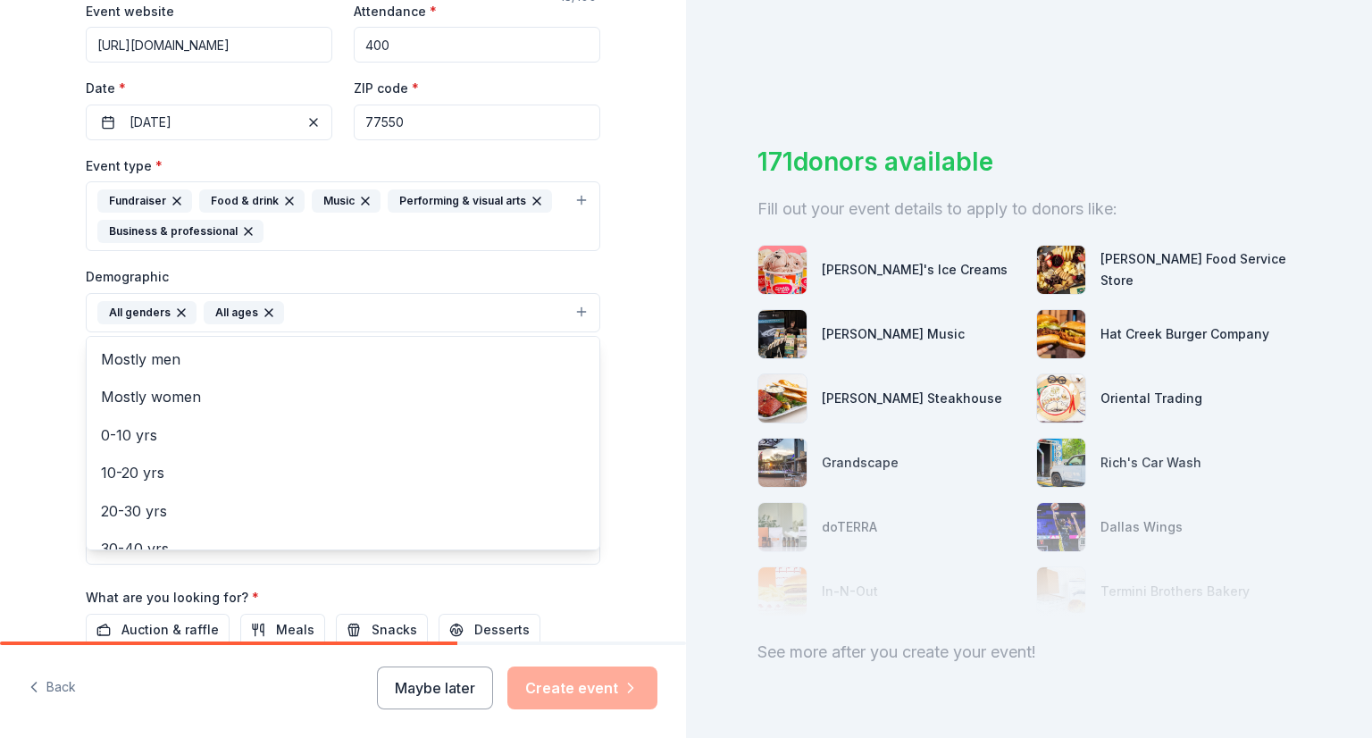
click at [57, 406] on div "Tell us about your event. We'll find in-kind donations you can apply for. Event…" at bounding box center [343, 255] width 572 height 1223
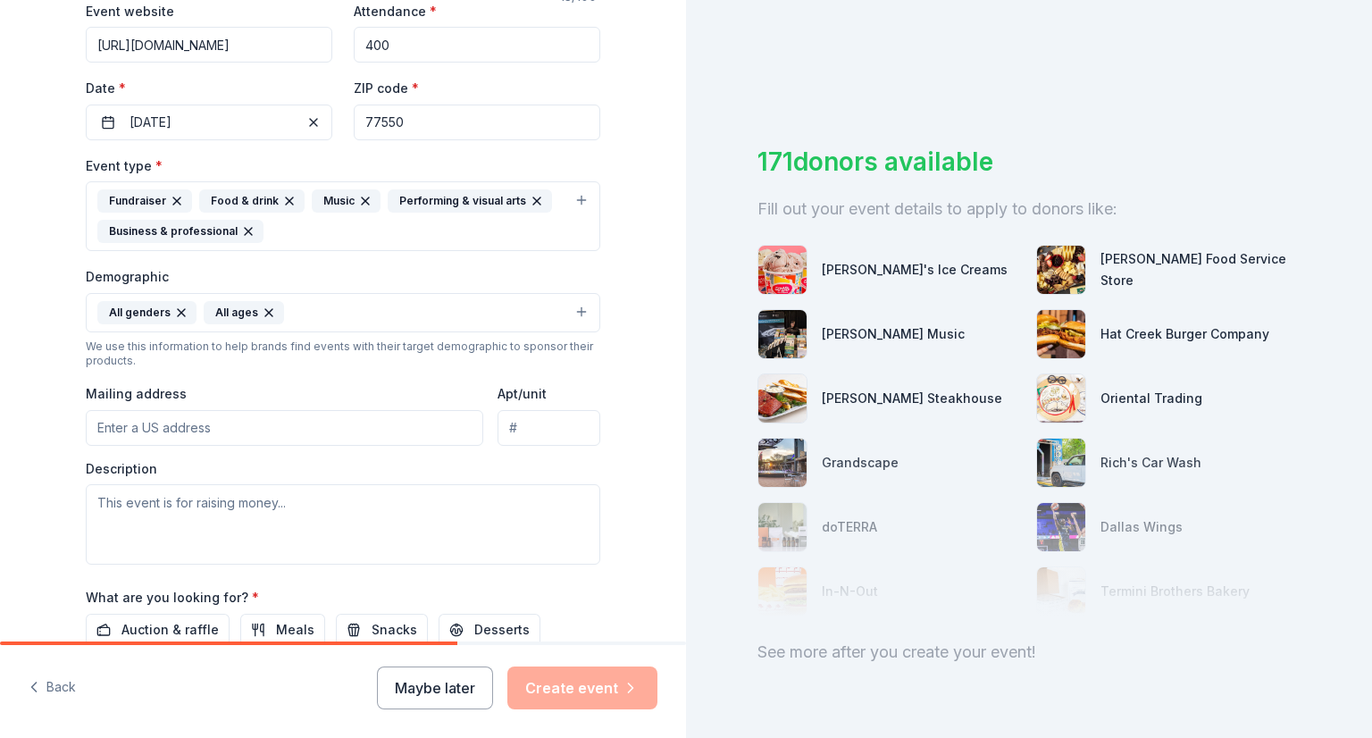
click at [144, 439] on input "Mailing address" at bounding box center [285, 428] width 398 height 36
type input "[STREET_ADDRESS]"
click at [207, 515] on textarea at bounding box center [343, 524] width 515 height 80
paste textarea "Proceeds from Taco Takeover will support [PERSON_NAME] Innovation’s commercial …"
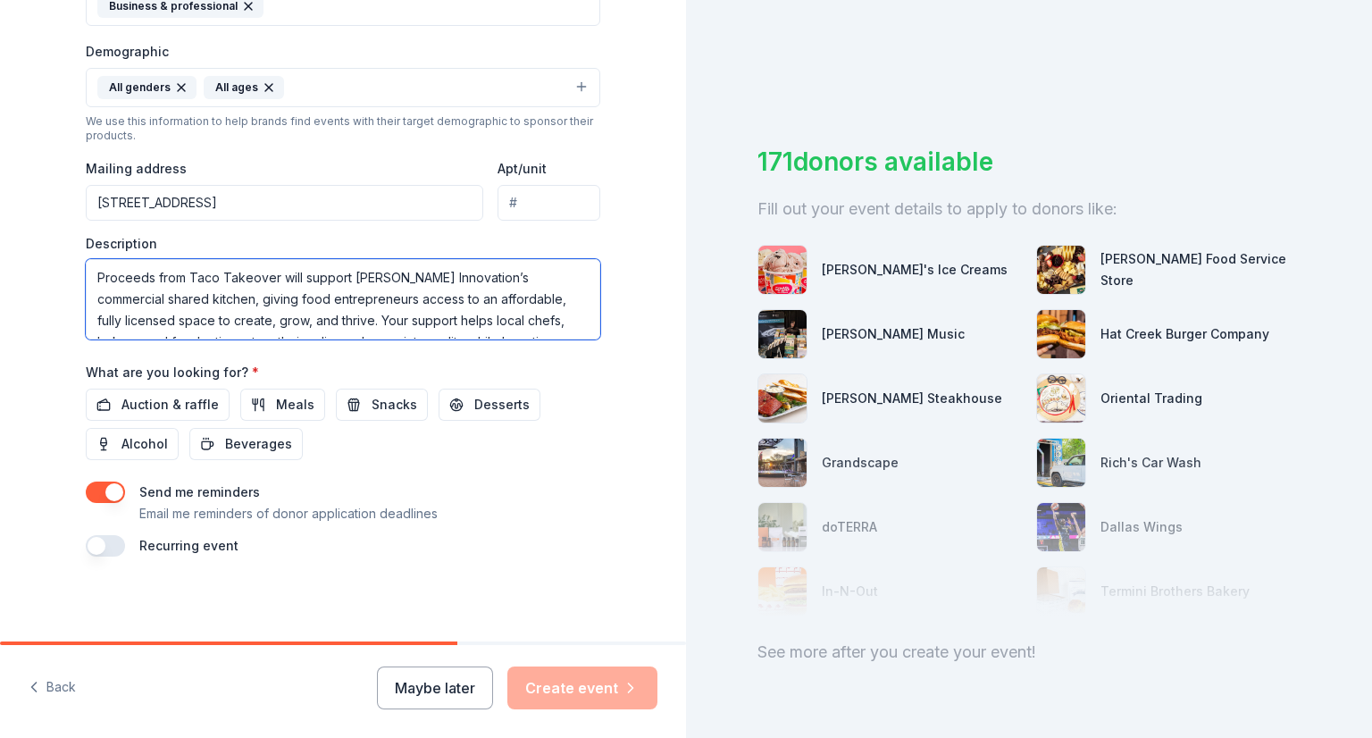
click at [462, 279] on textarea "Proceeds from Taco Takeover will support [PERSON_NAME] Innovation’s commercial …" at bounding box center [343, 299] width 515 height 80
click at [208, 297] on textarea "Proceeds from Taco Takeover will support [PERSON_NAME] Innovation’s shared comm…" at bounding box center [343, 299] width 515 height 80
type textarea "Proceeds from Taco Takeover will support [PERSON_NAME] Innovation’s shared comm…"
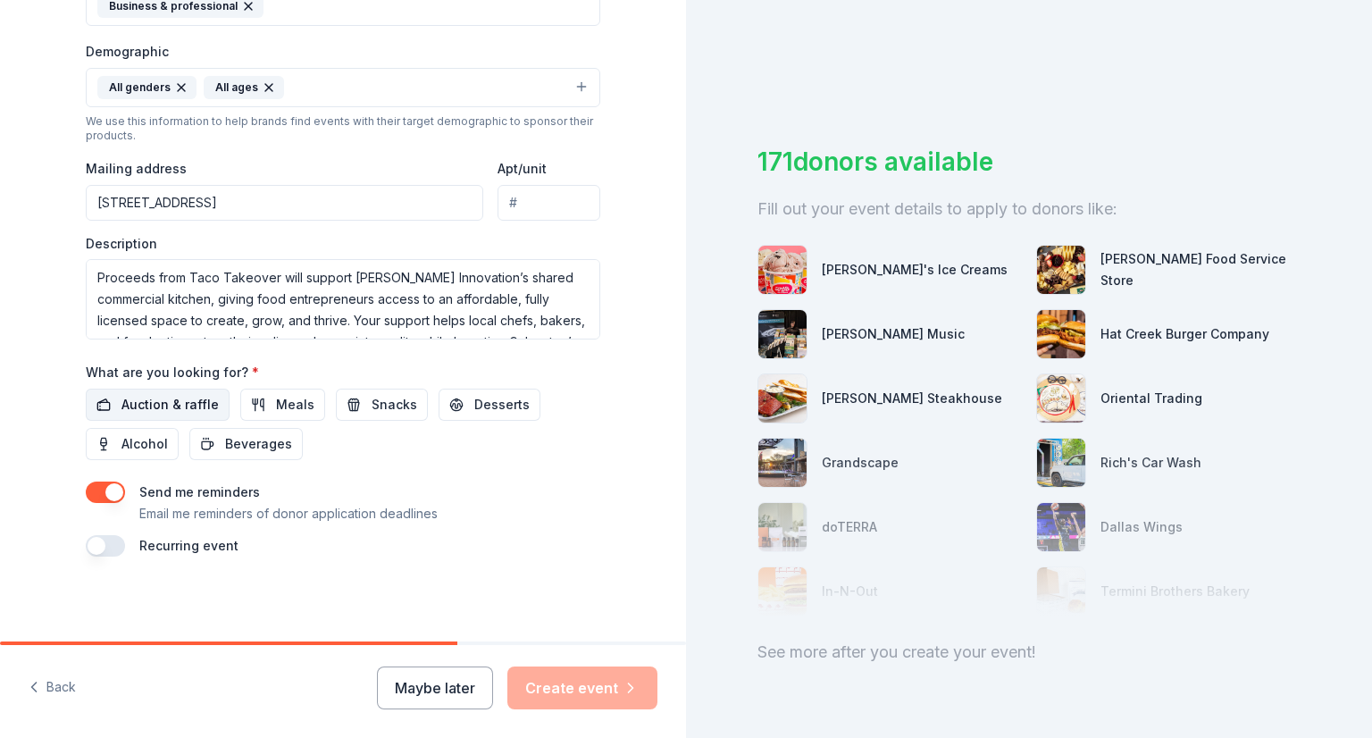
click at [135, 396] on span "Auction & raffle" at bounding box center [169, 404] width 97 height 21
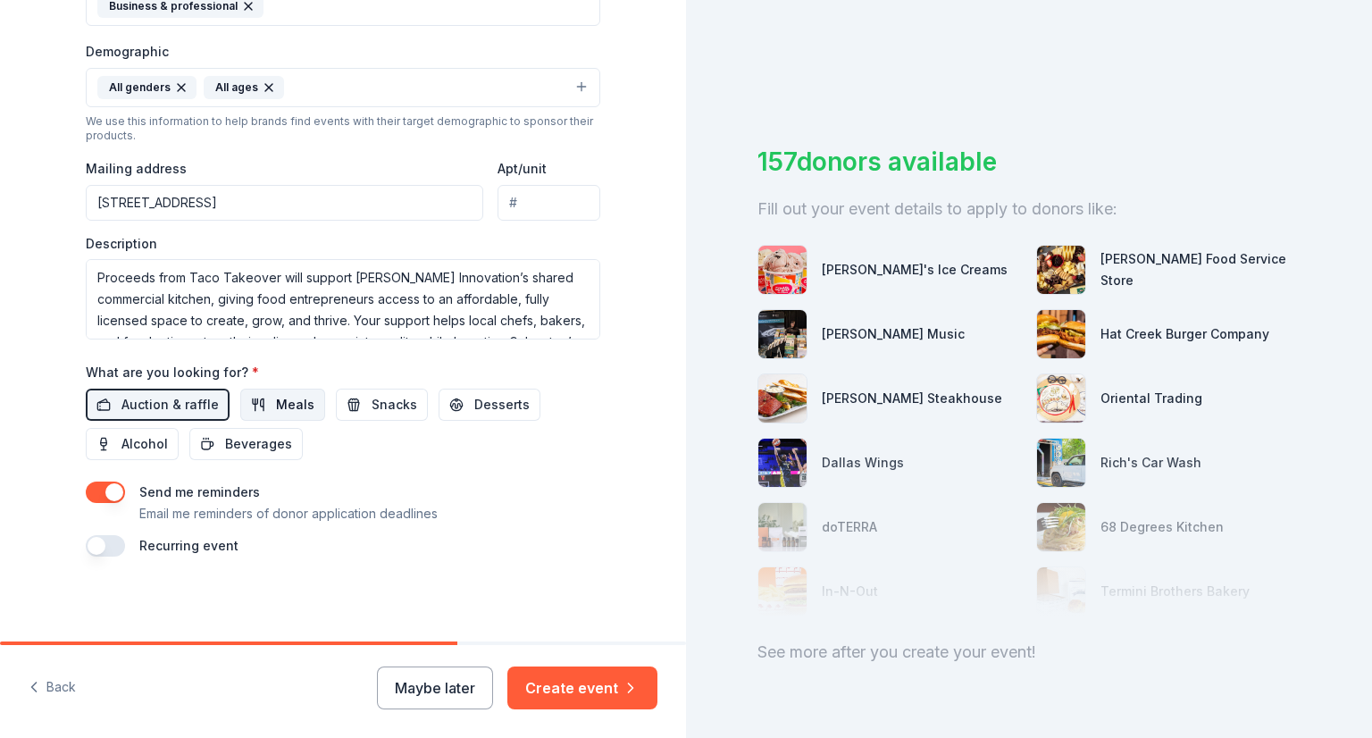
click at [259, 408] on button "Meals" at bounding box center [282, 405] width 85 height 32
drag, startPoint x: 390, startPoint y: 407, endPoint x: 474, endPoint y: 412, distance: 84.1
click at [474, 412] on div "Auction & raffle Meals Snacks Desserts Alcohol Beverages" at bounding box center [343, 424] width 515 height 71
click at [474, 412] on span "Desserts" at bounding box center [501, 404] width 55 height 21
click at [385, 413] on span "Snacks" at bounding box center [395, 404] width 46 height 21
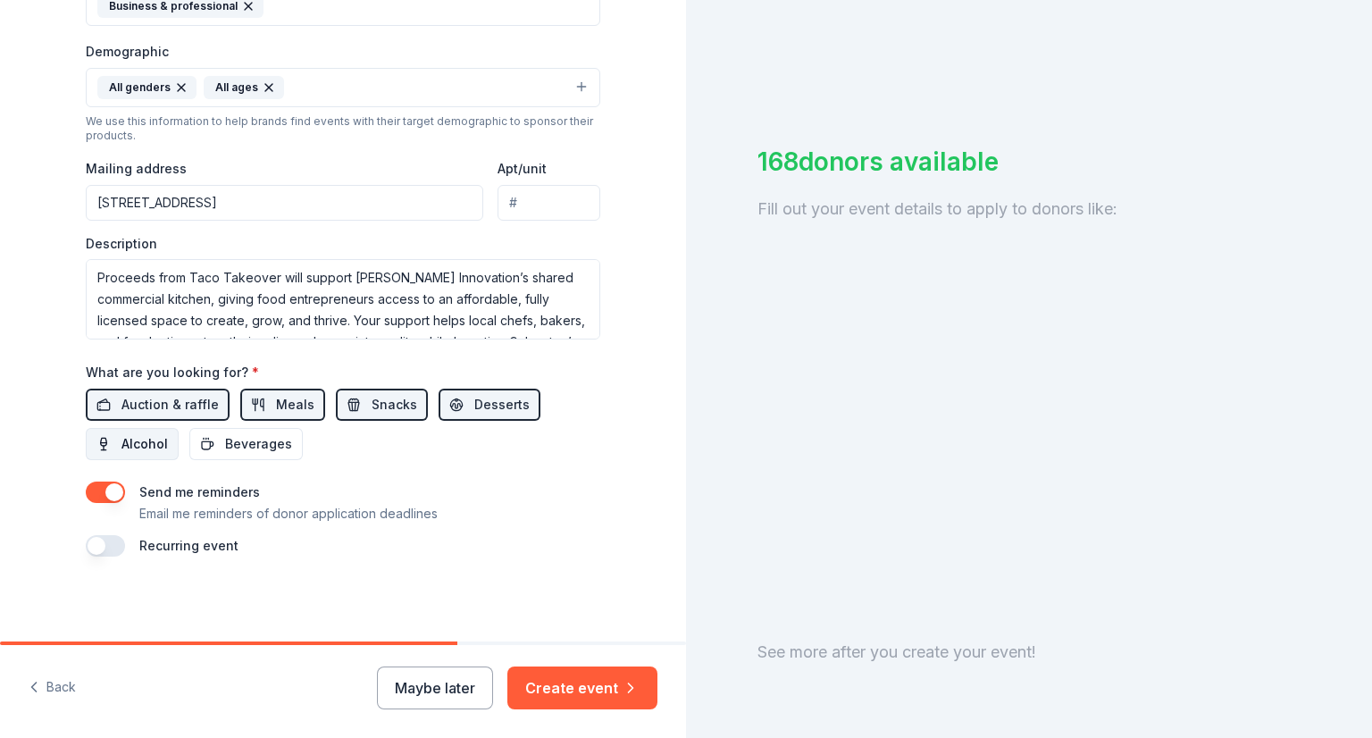
click at [160, 433] on button "Alcohol" at bounding box center [132, 444] width 93 height 32
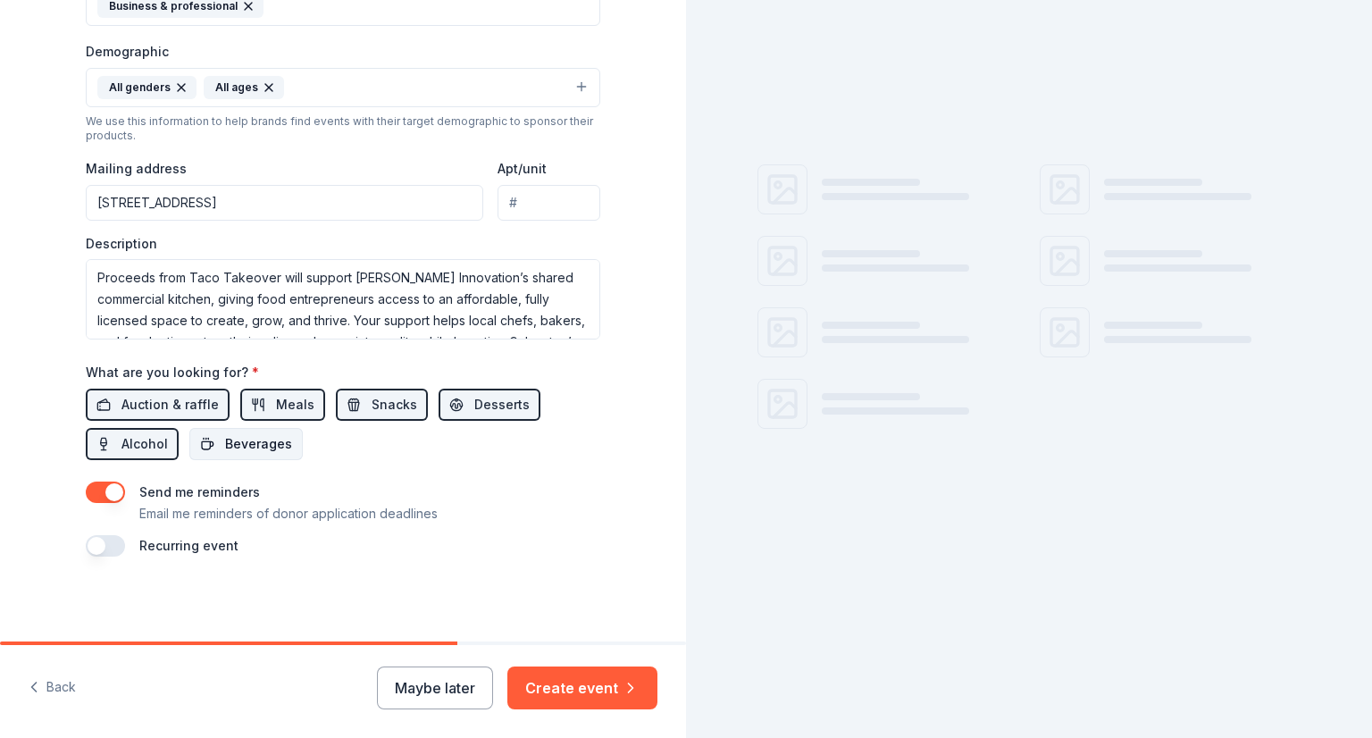
click at [233, 455] on button "Beverages" at bounding box center [245, 444] width 113 height 32
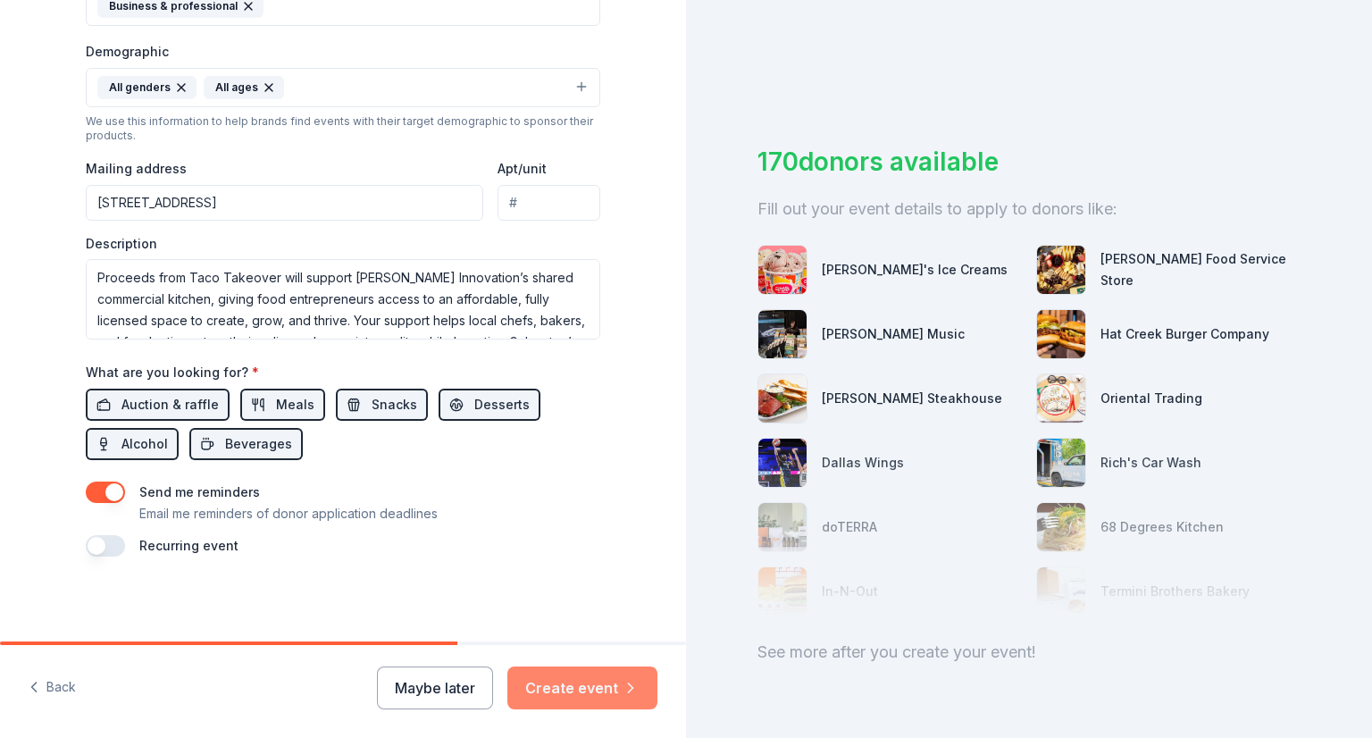
click at [607, 681] on button "Create event" at bounding box center [582, 687] width 150 height 43
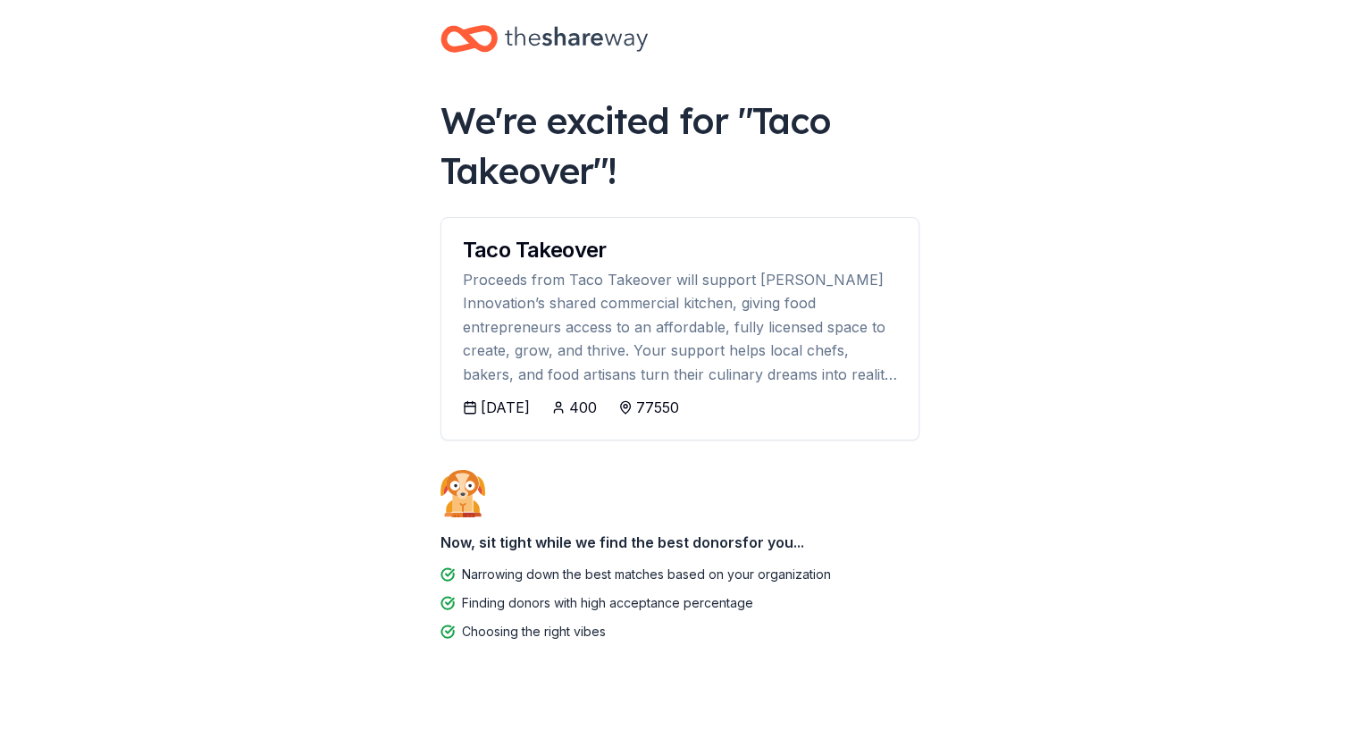
scroll to position [40, 0]
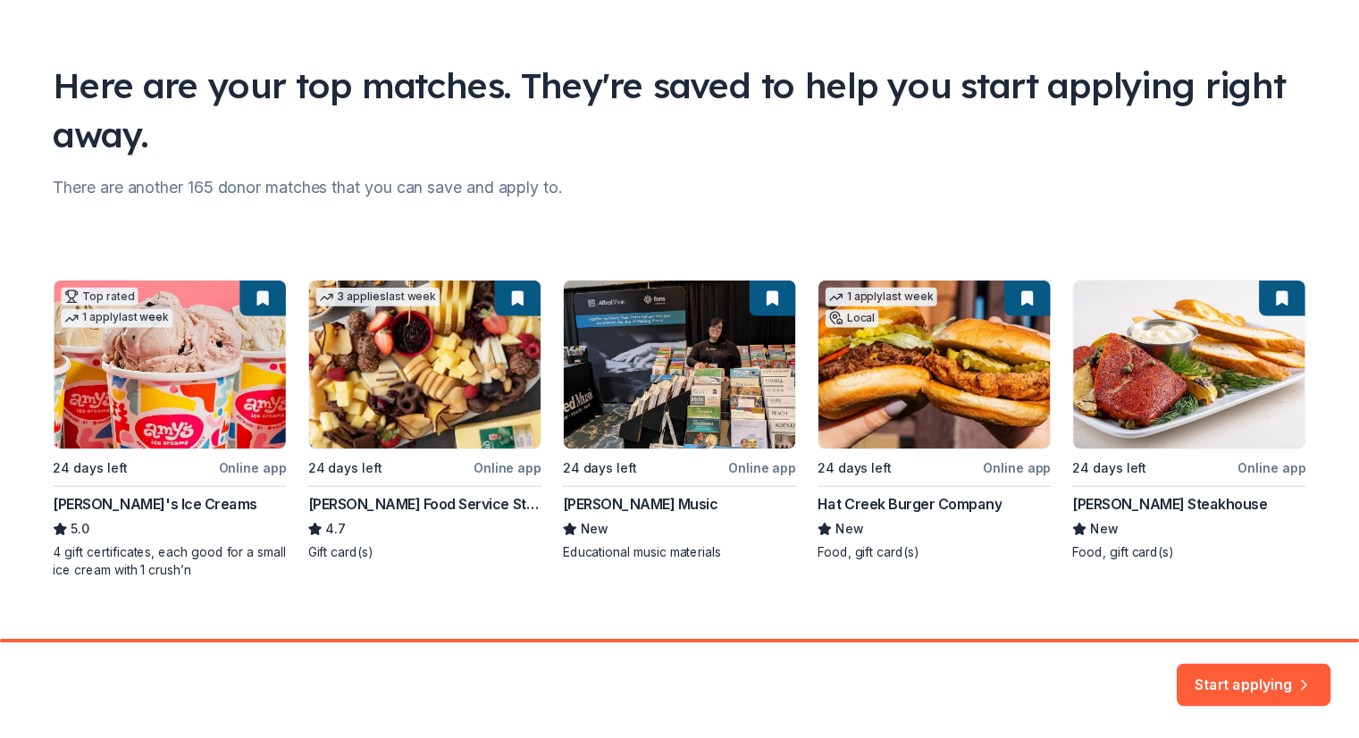
scroll to position [110, 0]
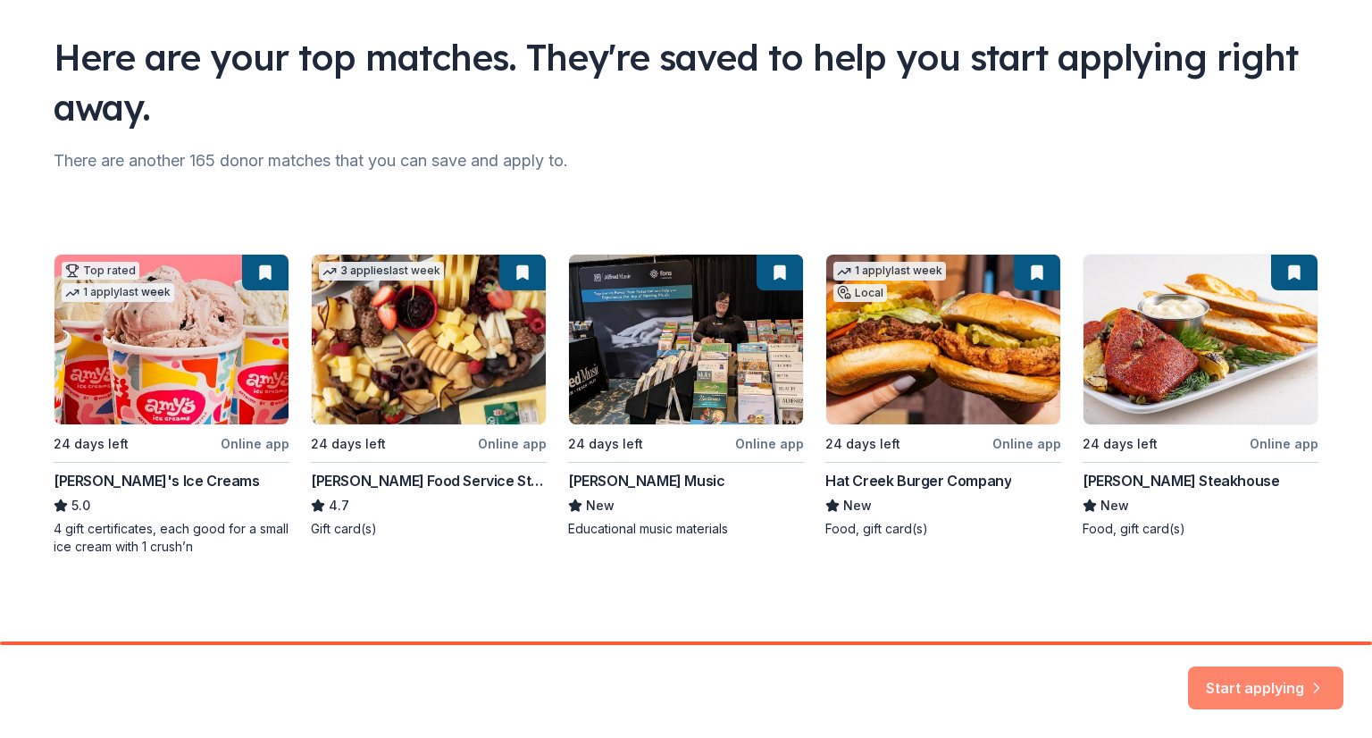
click at [1272, 691] on button "Start applying" at bounding box center [1265, 678] width 155 height 43
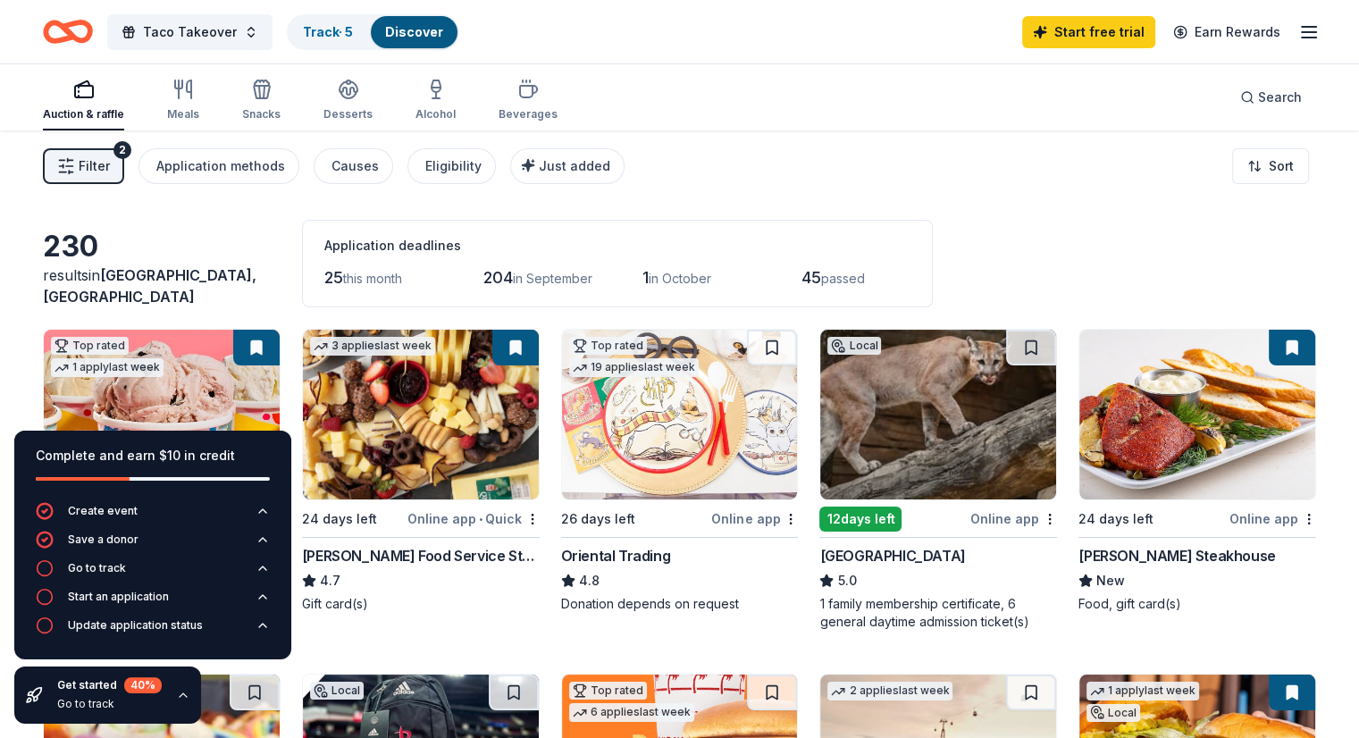
click at [1272, 691] on button at bounding box center [1292, 692] width 46 height 36
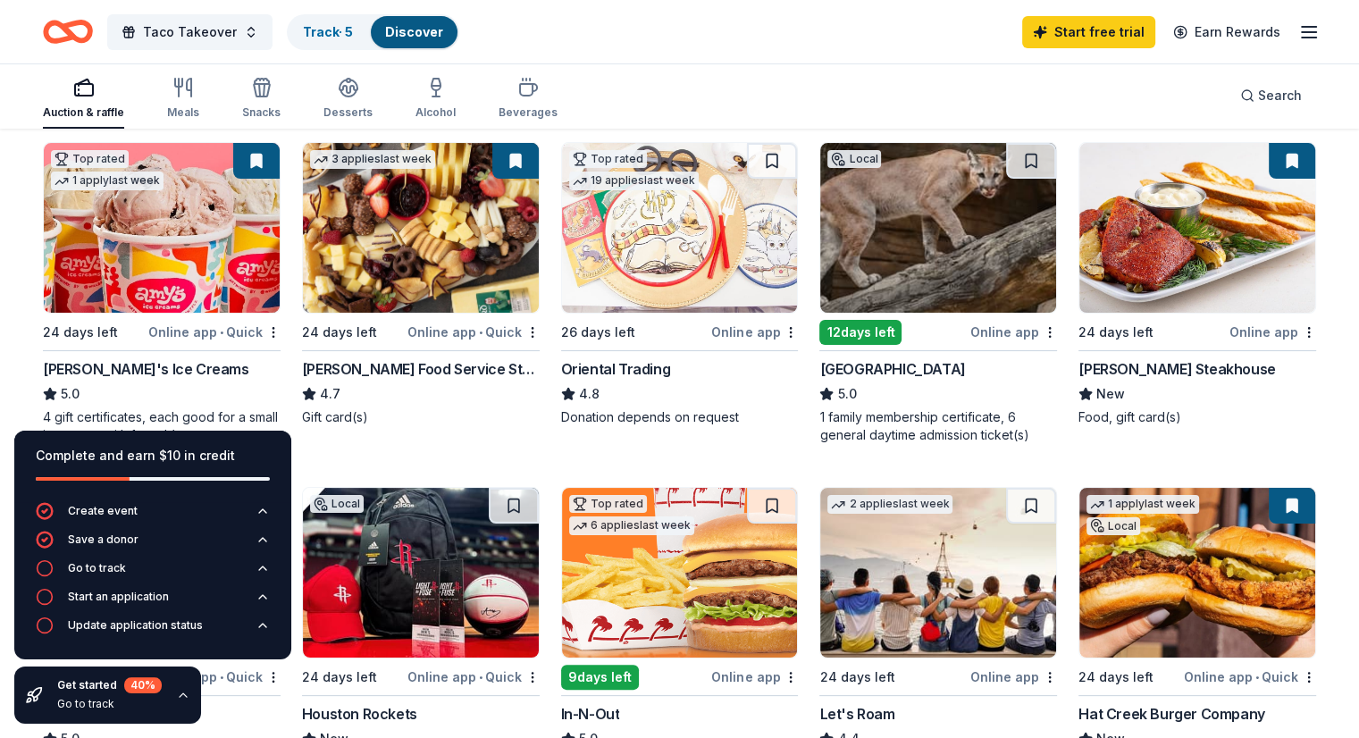
scroll to position [194, 0]
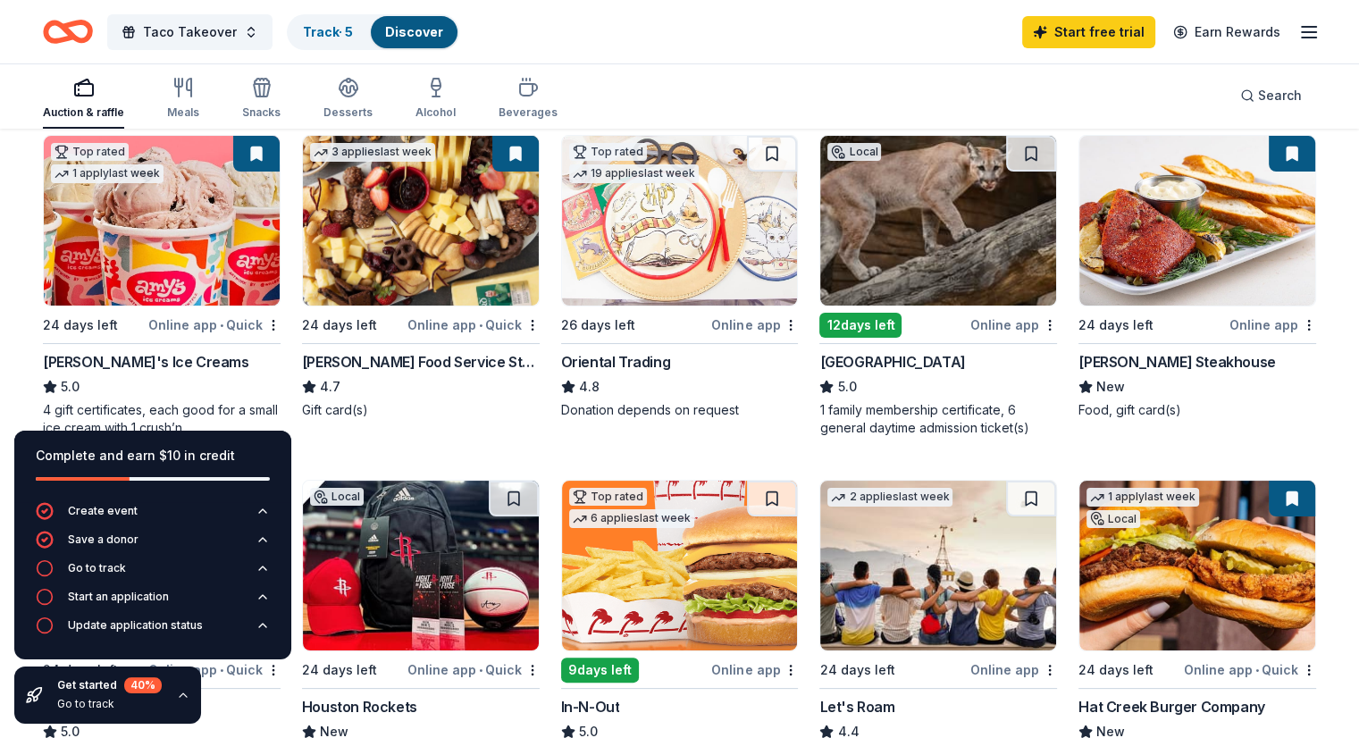
click at [961, 279] on img at bounding box center [938, 221] width 236 height 170
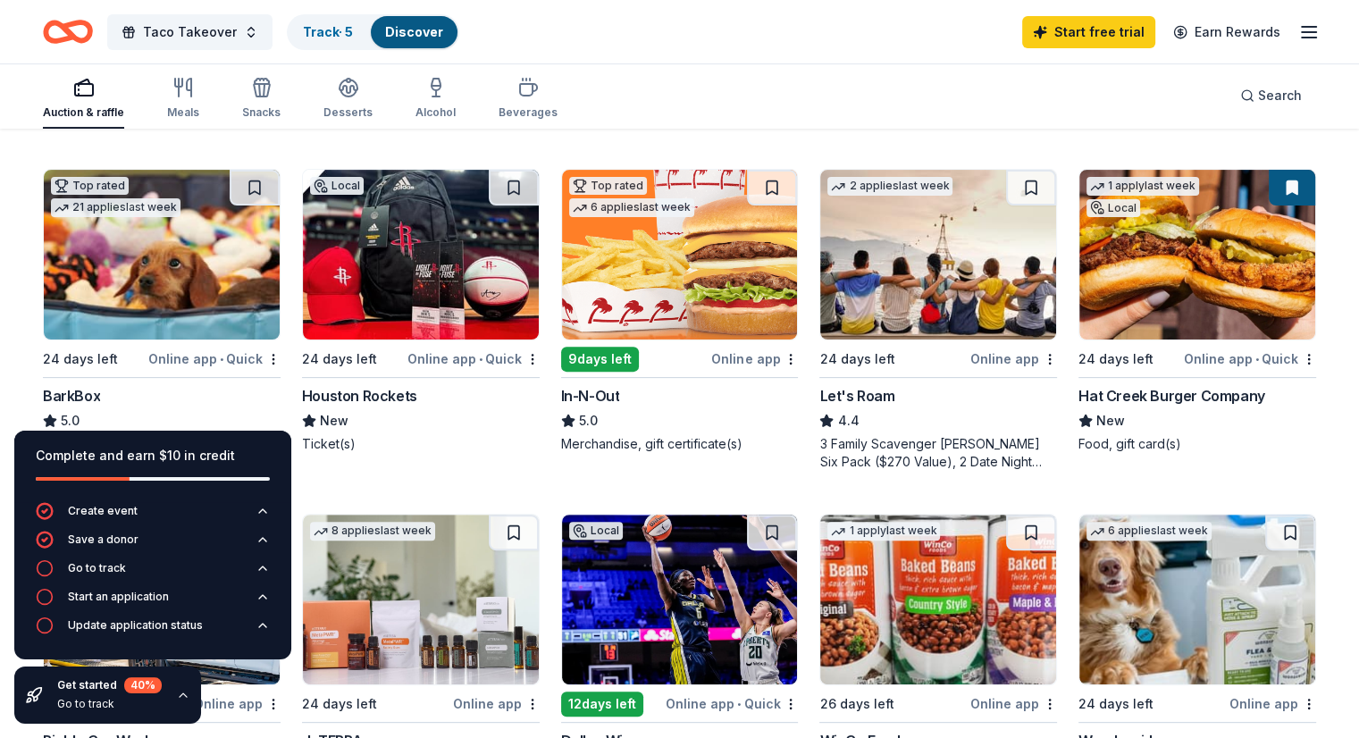
scroll to position [493, 0]
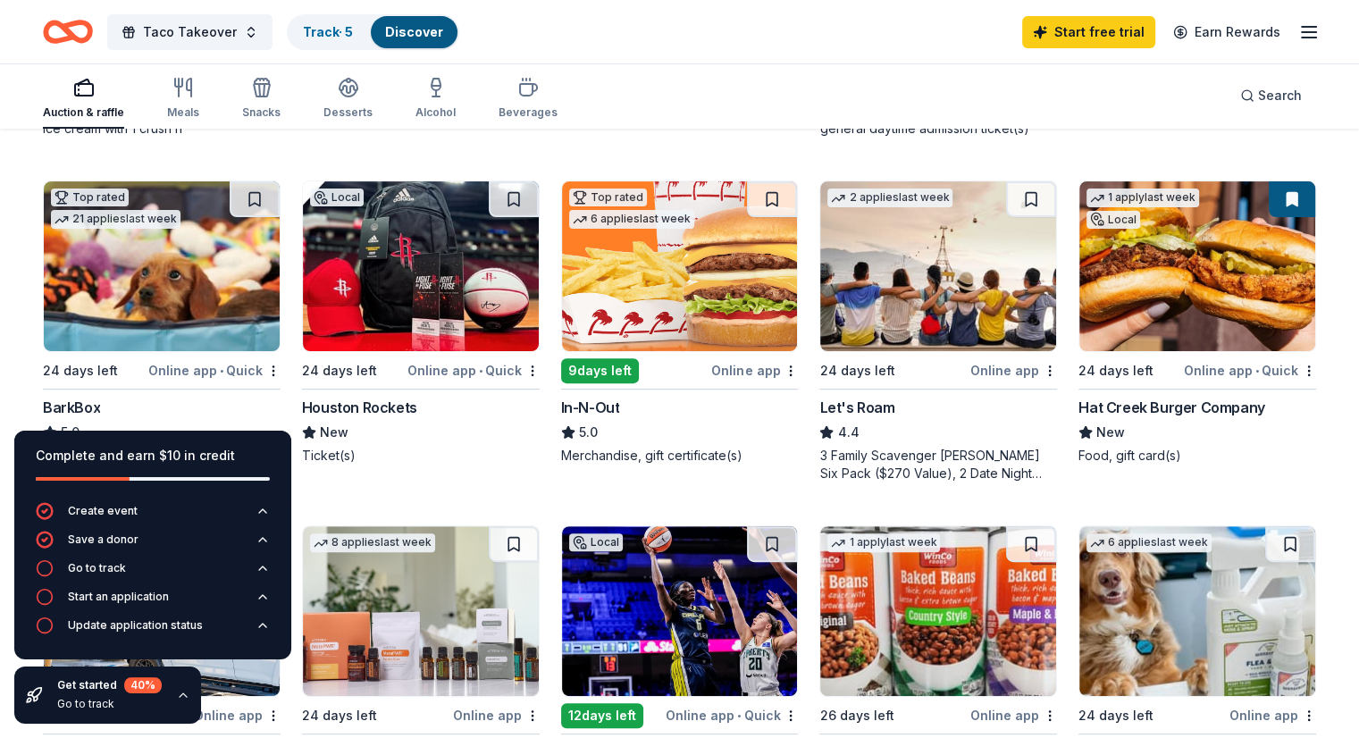
click at [493, 314] on img at bounding box center [421, 266] width 236 height 170
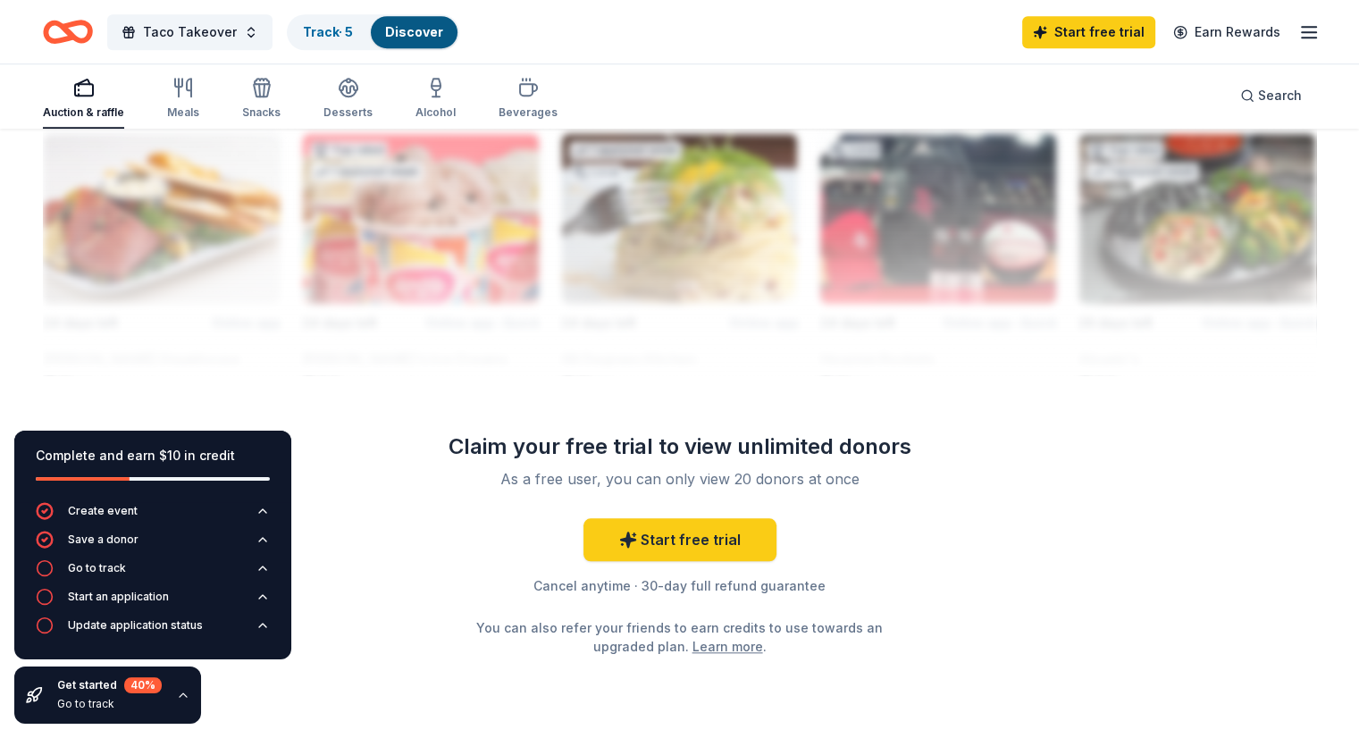
scroll to position [1604, 0]
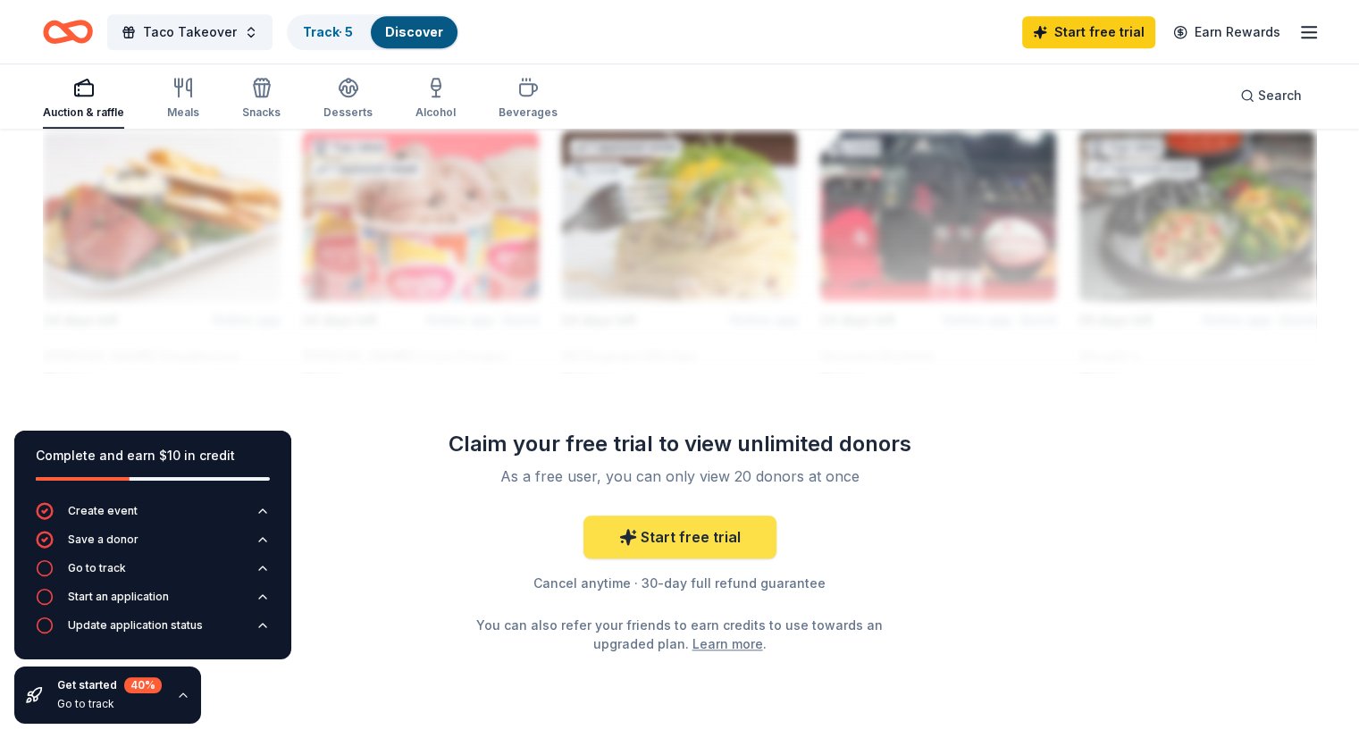
click at [729, 542] on link "Start free trial" at bounding box center [679, 536] width 193 height 43
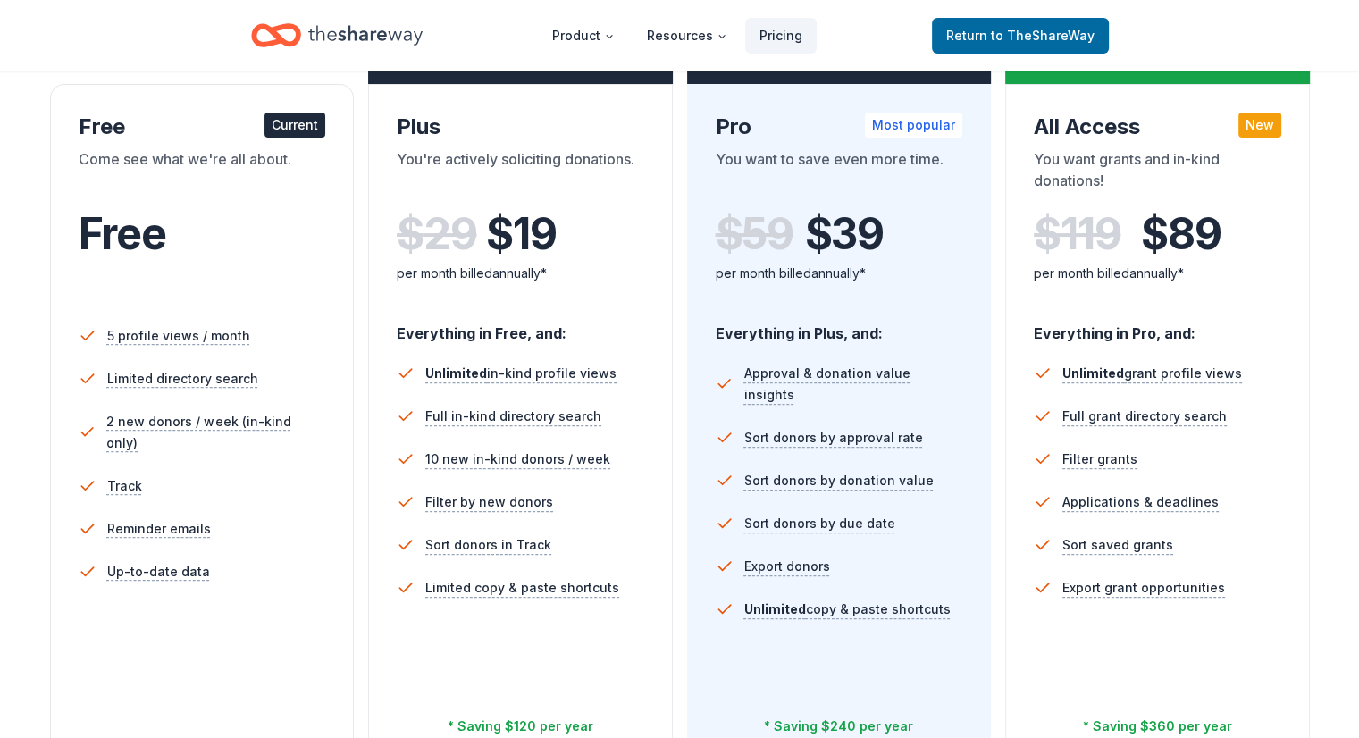
scroll to position [304, 0]
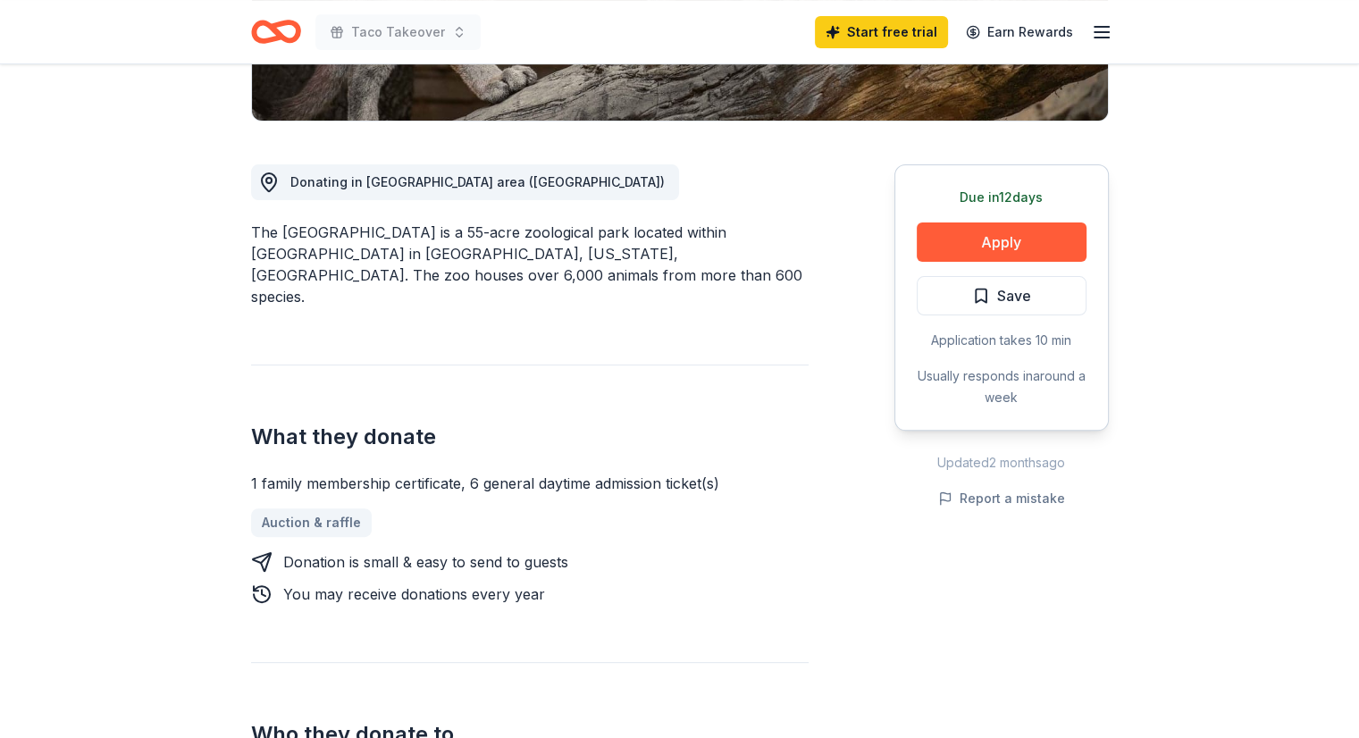
scroll to position [418, 0]
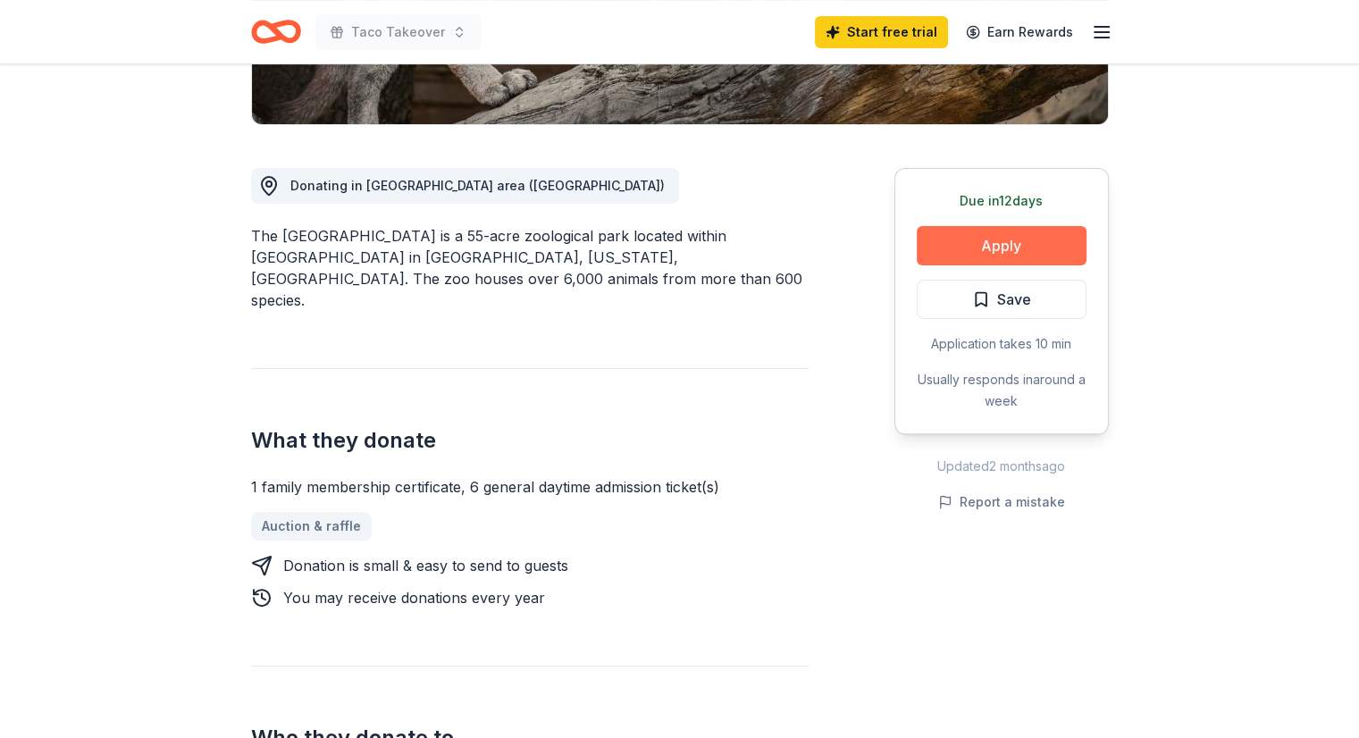
click at [1025, 234] on button "Apply" at bounding box center [1002, 245] width 170 height 39
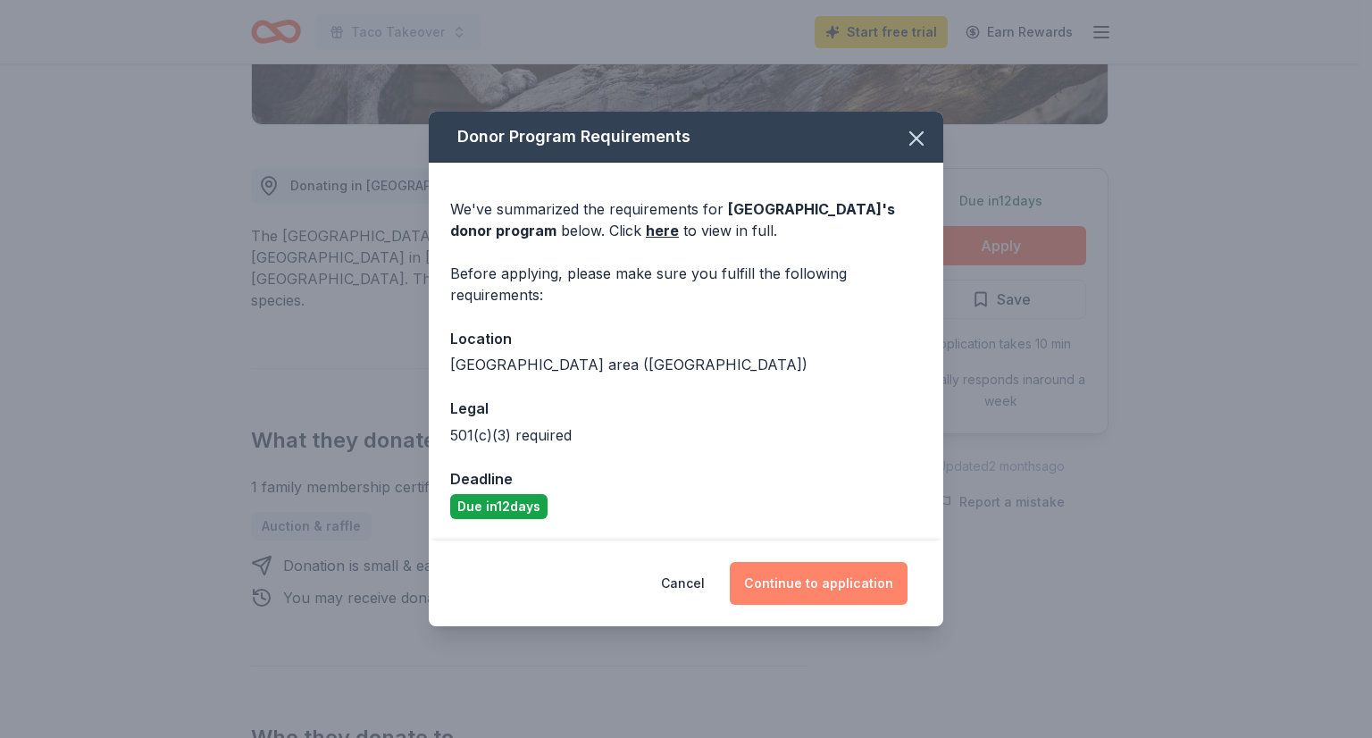
click at [847, 582] on button "Continue to application" at bounding box center [819, 583] width 178 height 43
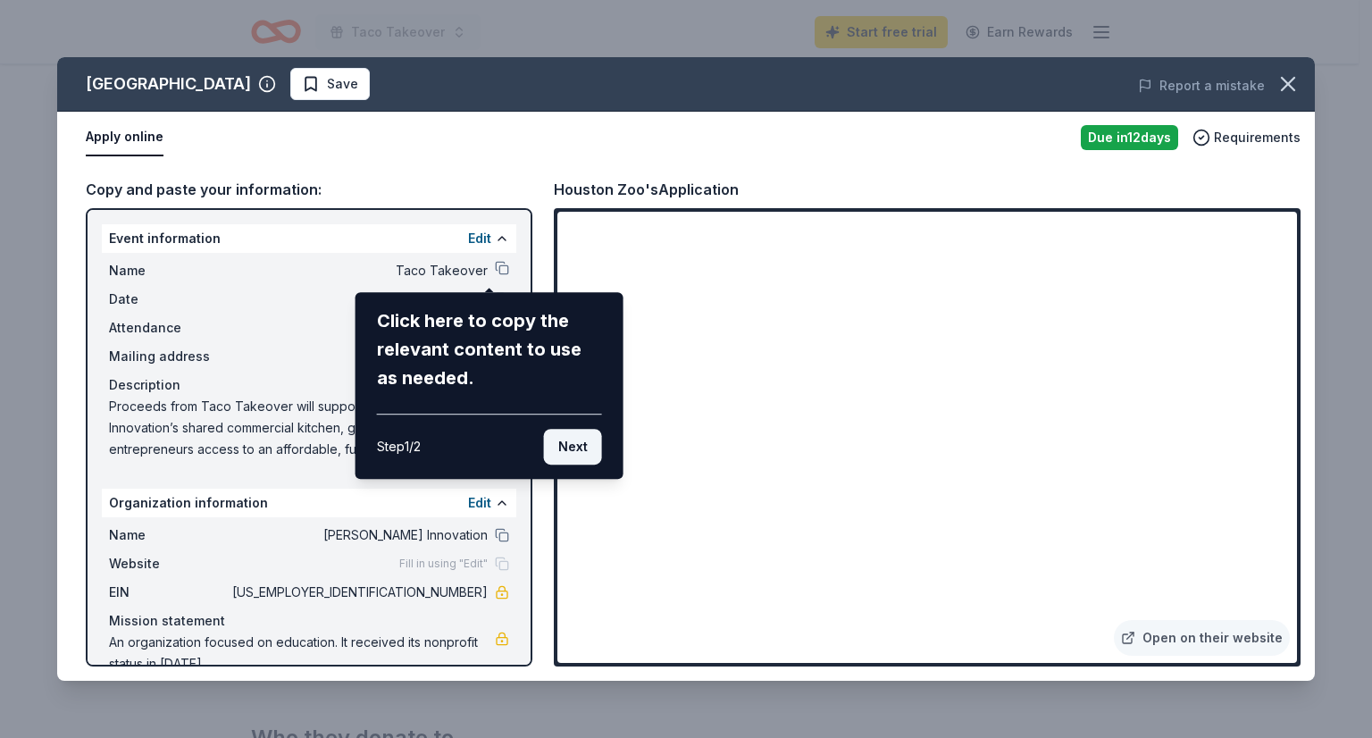
click at [566, 449] on button "Next" at bounding box center [573, 447] width 58 height 36
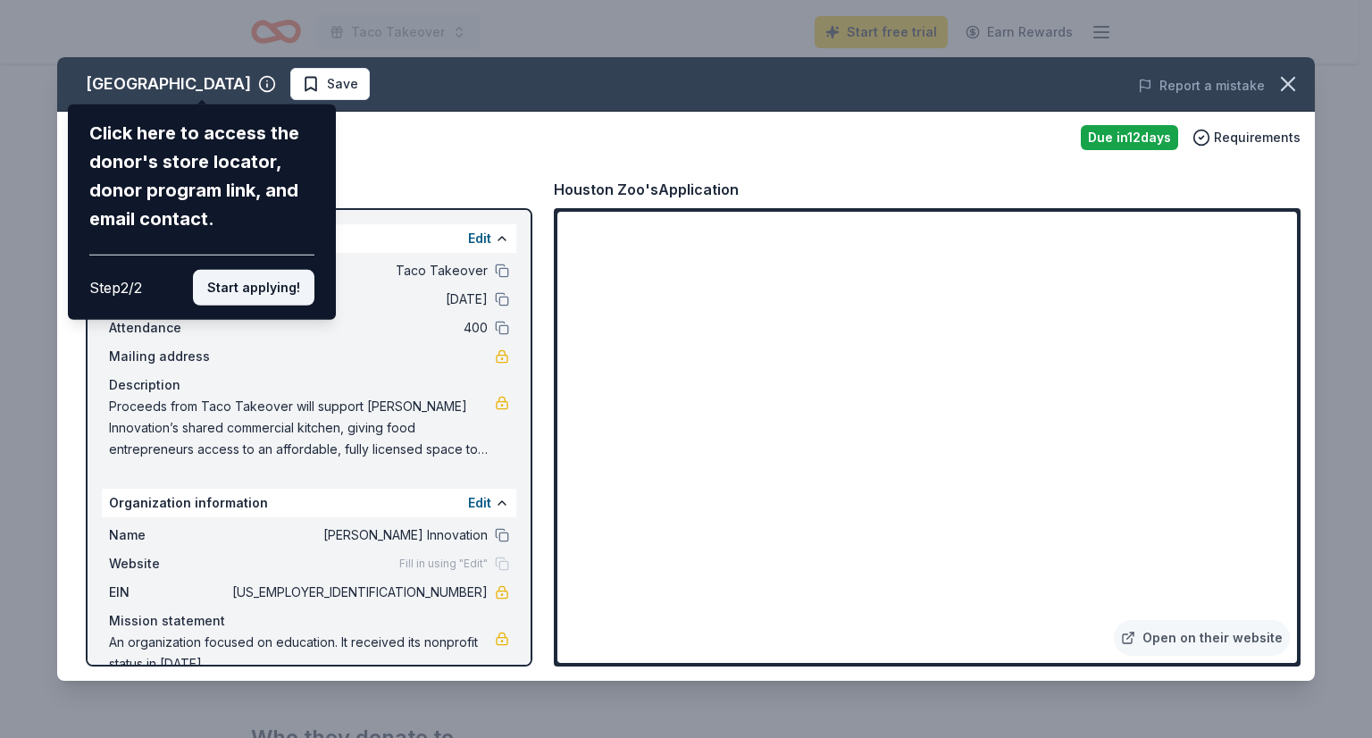
click at [273, 270] on button "Start applying!" at bounding box center [253, 288] width 121 height 36
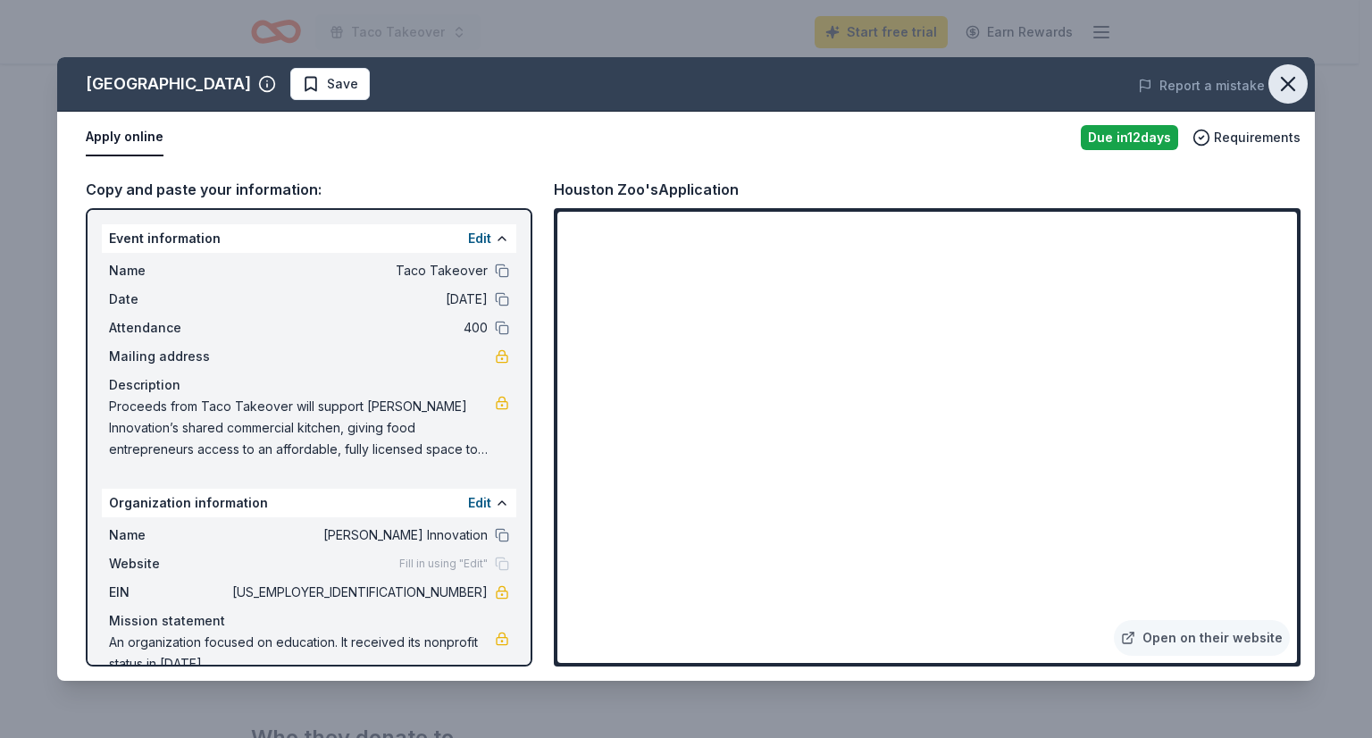
click at [1297, 80] on icon "button" at bounding box center [1288, 83] width 25 height 25
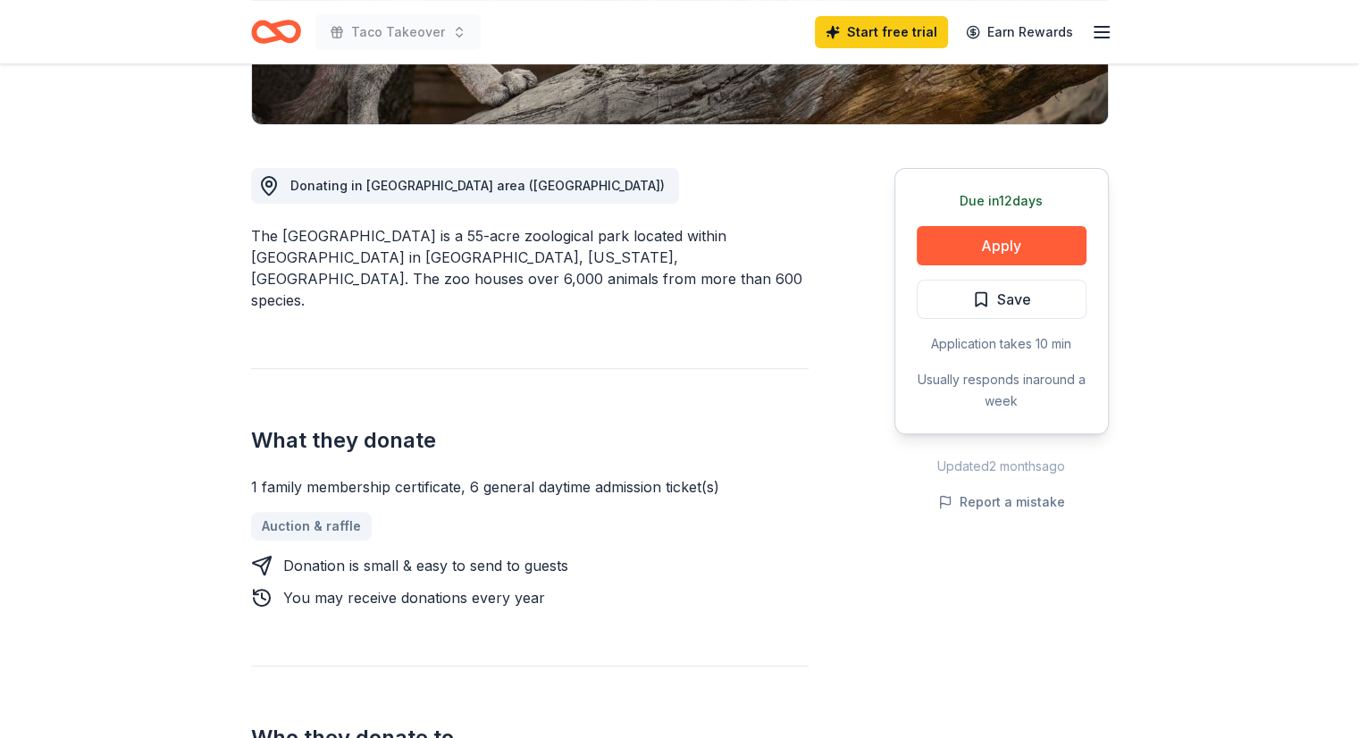
scroll to position [0, 0]
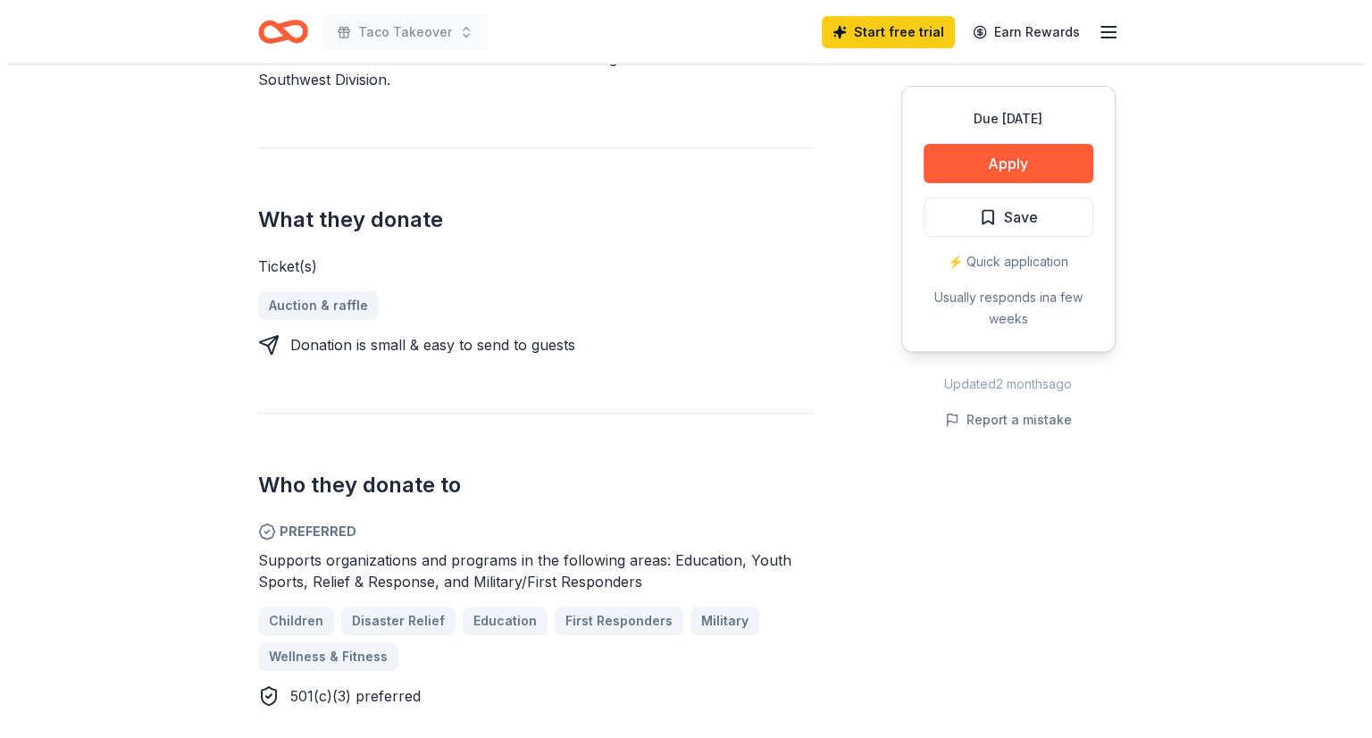
scroll to position [641, 0]
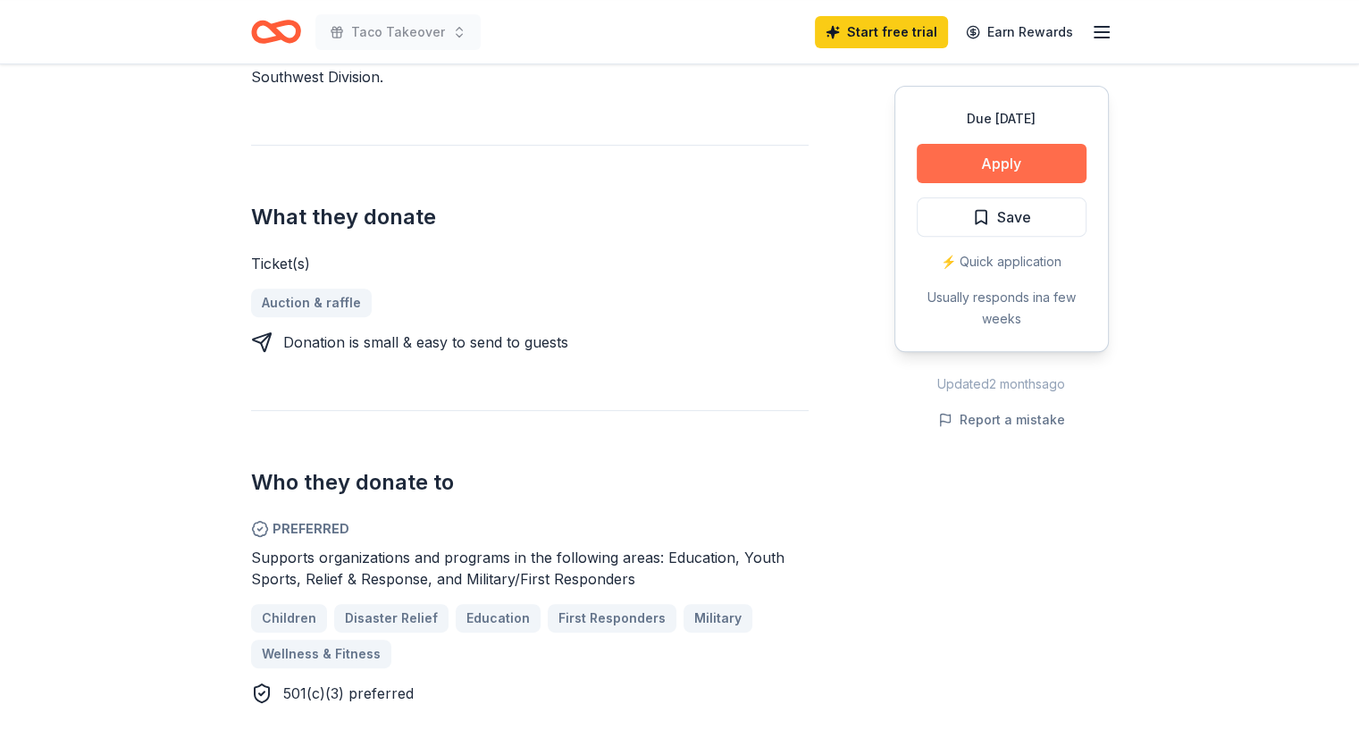
click at [954, 172] on button "Apply" at bounding box center [1002, 163] width 170 height 39
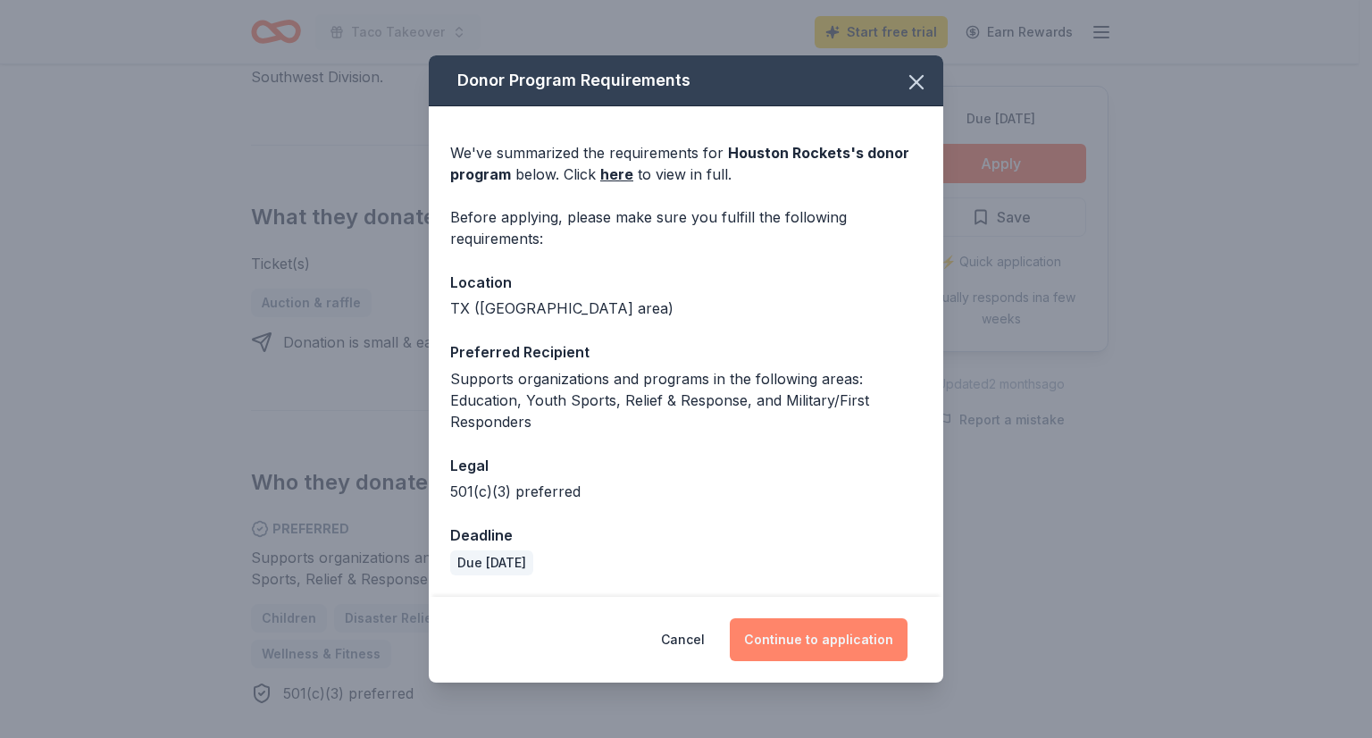
click at [844, 641] on button "Continue to application" at bounding box center [819, 639] width 178 height 43
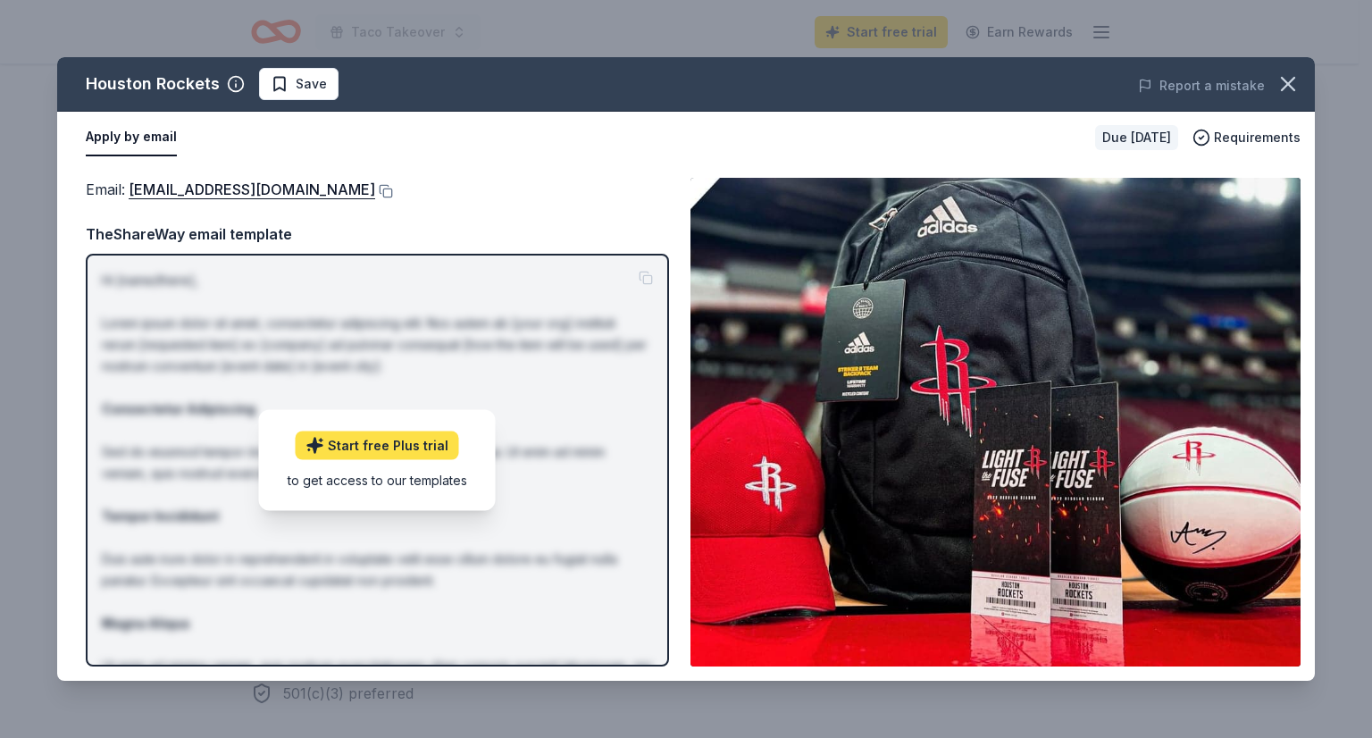
click at [386, 448] on link "Start free Plus trial" at bounding box center [377, 445] width 163 height 29
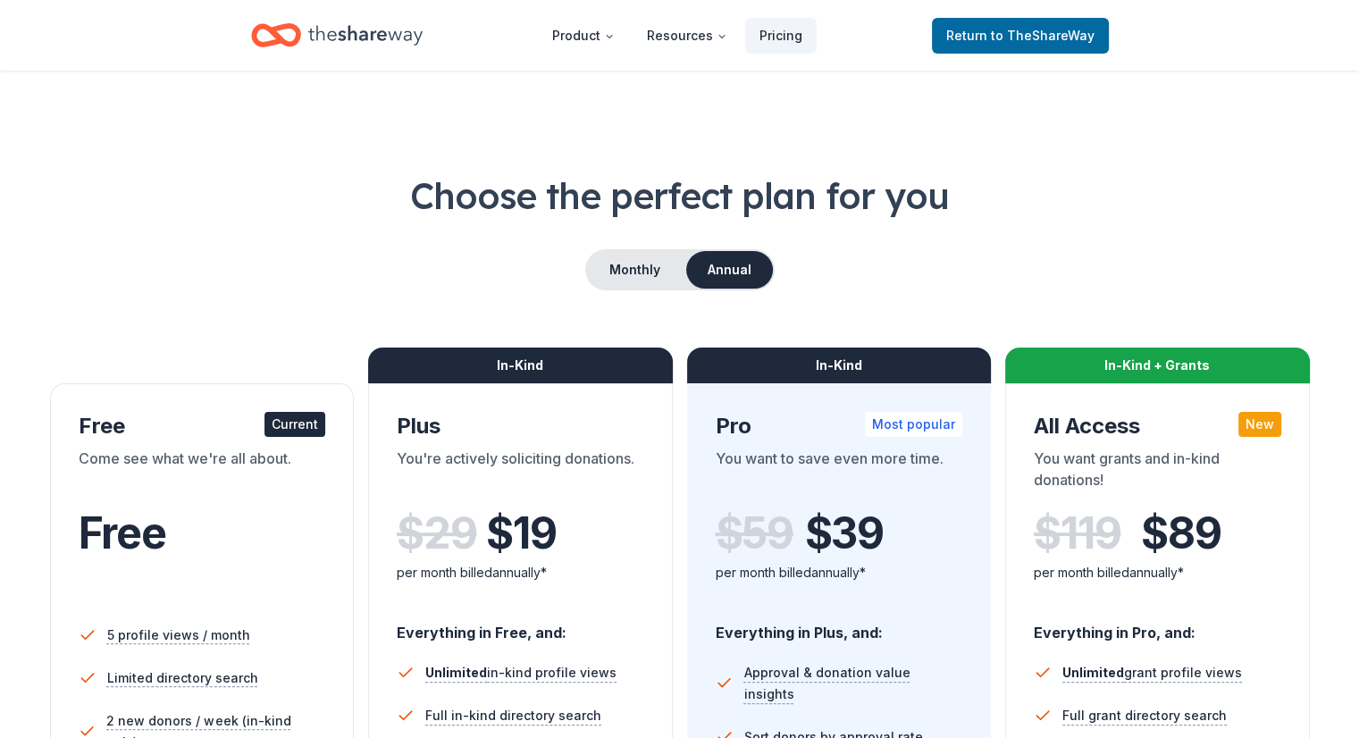
click at [244, 557] on div "Free" at bounding box center [202, 533] width 247 height 50
